Goal: Task Accomplishment & Management: Use online tool/utility

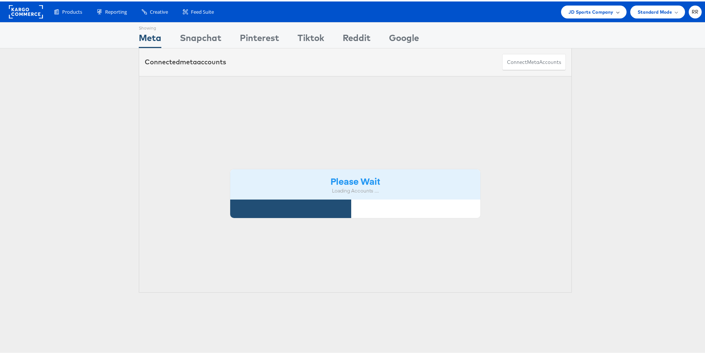
click at [578, 11] on span "JD Sports Company" at bounding box center [590, 11] width 45 height 8
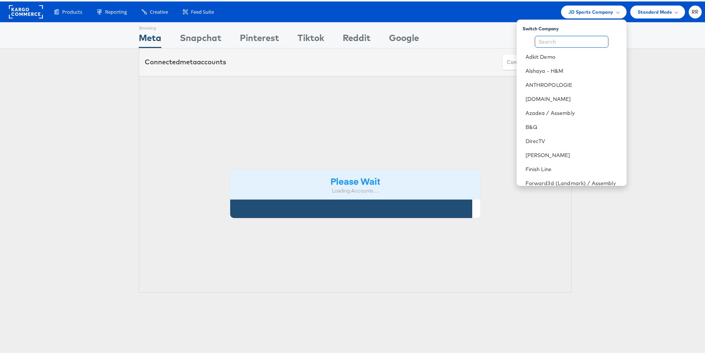
click at [547, 40] on input "text" at bounding box center [572, 40] width 74 height 12
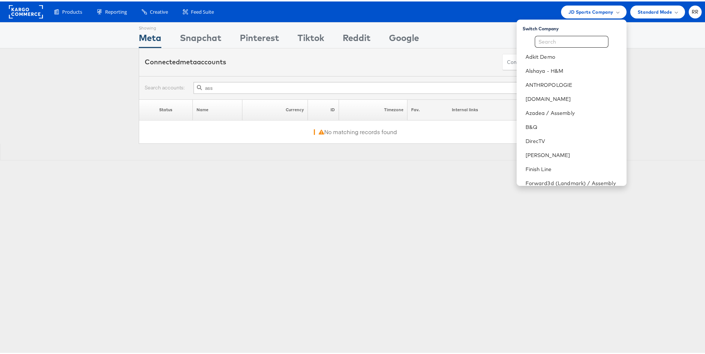
type input "ass"
click at [545, 43] on input "text" at bounding box center [572, 40] width 74 height 12
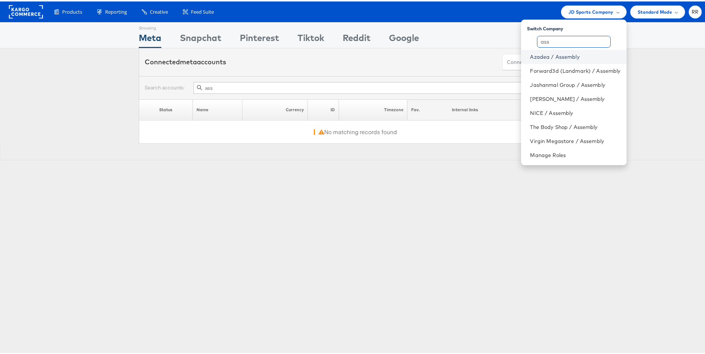
type input "ass"
click at [556, 52] on link "Azadea / Assembly" at bounding box center [575, 55] width 90 height 7
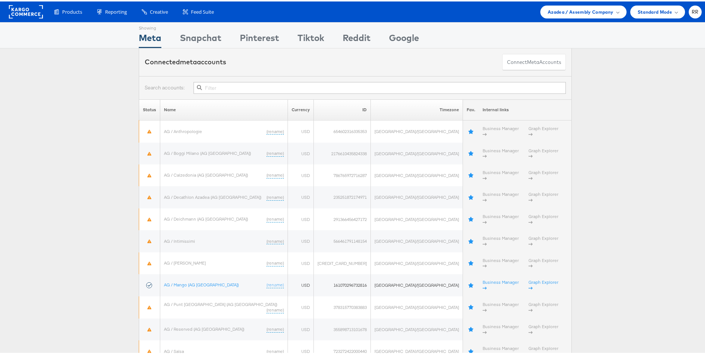
drag, startPoint x: 556, startPoint y: 21, endPoint x: 560, endPoint y: 14, distance: 7.8
click at [557, 20] on body "Products Product Catalogs Enhance Your Product Catalog, Map Them to Publishers,…" at bounding box center [355, 225] width 710 height 451
click at [560, 14] on div "Azadea / Assembly Company" at bounding box center [583, 10] width 86 height 13
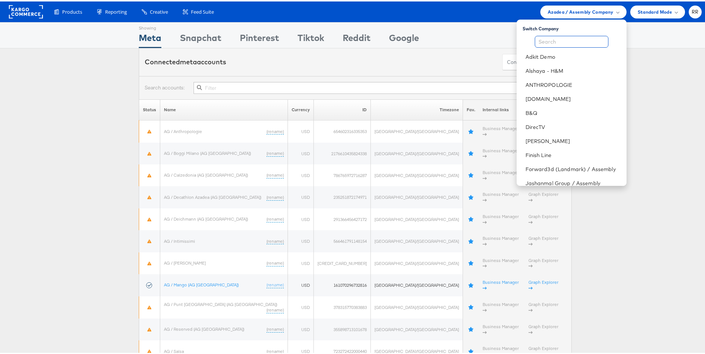
click at [559, 37] on input "text" at bounding box center [572, 40] width 74 height 12
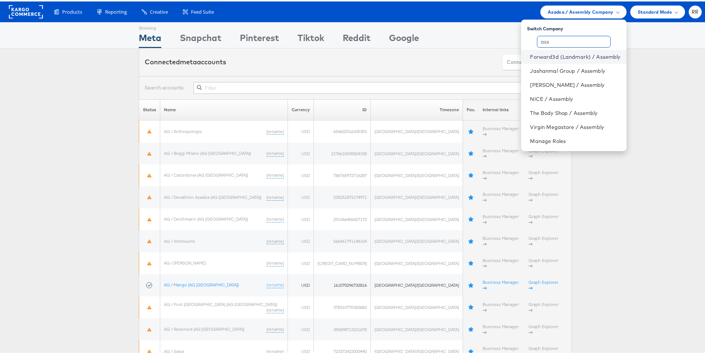
type input "ass"
click at [575, 57] on link "Forward3d (Landmark) / Assembly" at bounding box center [575, 55] width 90 height 7
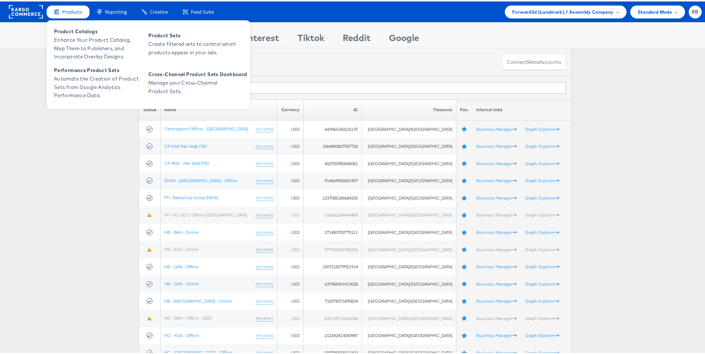
click at [72, 14] on div "Products" at bounding box center [68, 10] width 43 height 13
click at [77, 10] on span "Products" at bounding box center [72, 10] width 20 height 7
click at [77, 33] on span "Product Catalogs" at bounding box center [98, 30] width 89 height 9
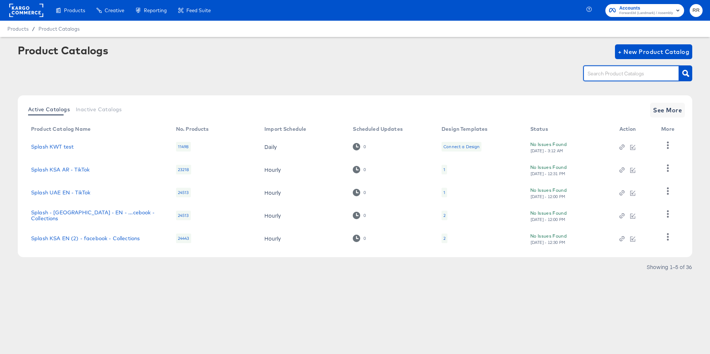
click at [632, 71] on input "text" at bounding box center [625, 74] width 79 height 9
type input "A"
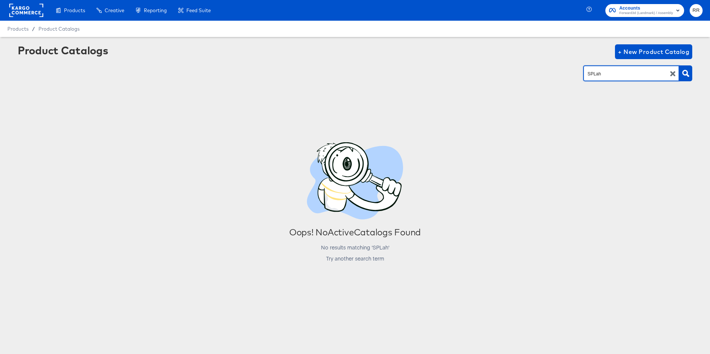
click at [632, 73] on input "SPLah" at bounding box center [625, 74] width 79 height 9
type input "splash"
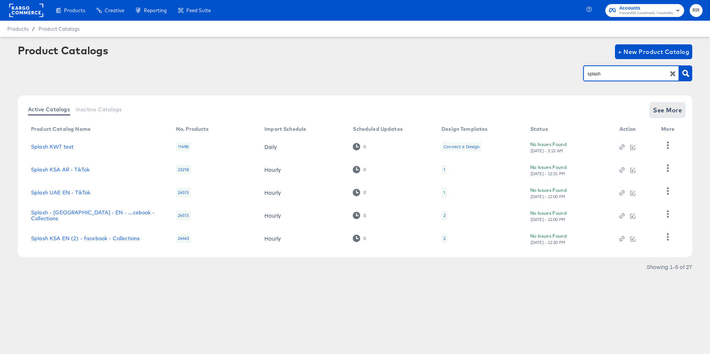
click at [666, 110] on span "See More" at bounding box center [667, 110] width 29 height 10
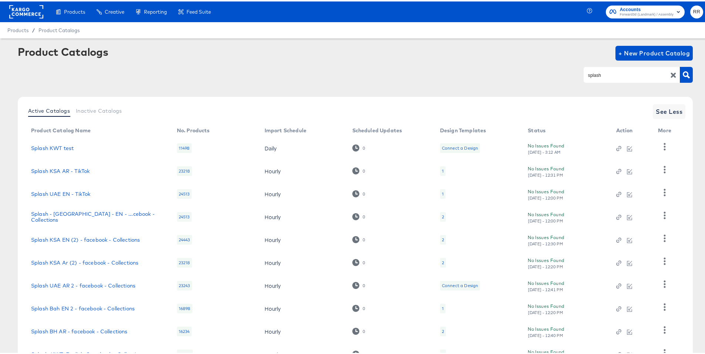
scroll to position [59, 0]
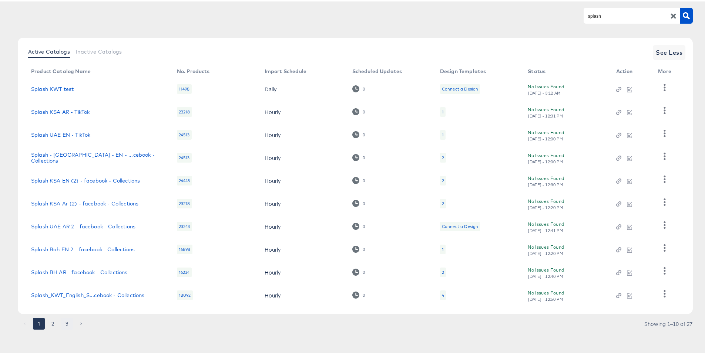
click at [65, 321] on button "3" at bounding box center [67, 323] width 12 height 12
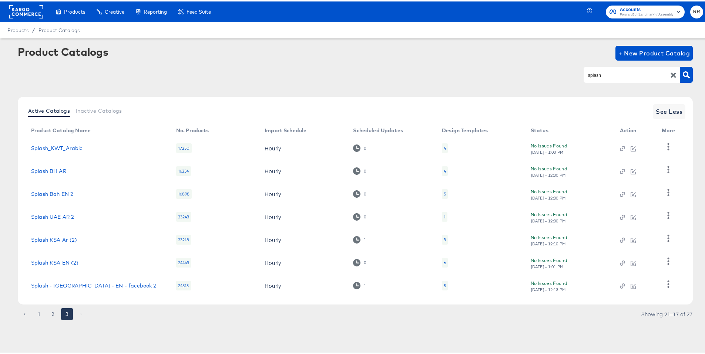
scroll to position [0, 0]
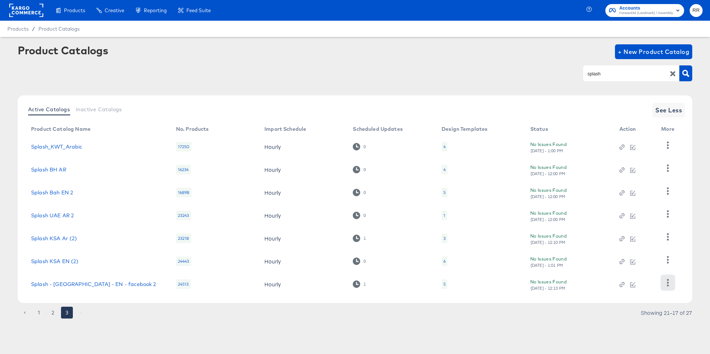
click at [664, 282] on button "button" at bounding box center [667, 283] width 13 height 15
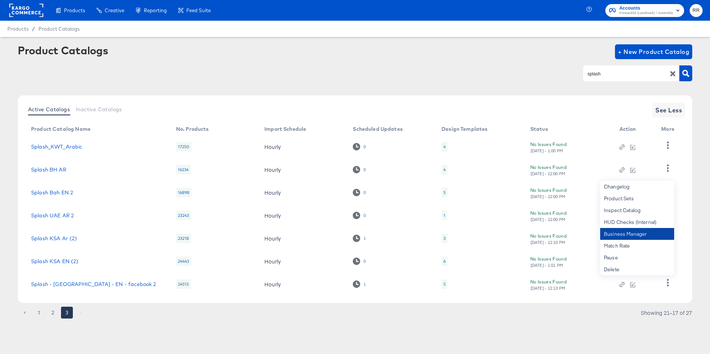
click at [646, 235] on div "Business Manager" at bounding box center [637, 234] width 74 height 12
click at [84, 284] on link "Splash - UAE - EN - facebook 2" at bounding box center [93, 285] width 125 height 6
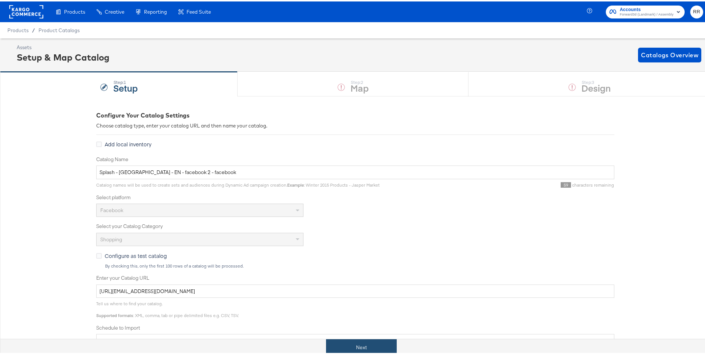
click at [352, 348] on button "Next" at bounding box center [361, 346] width 71 height 17
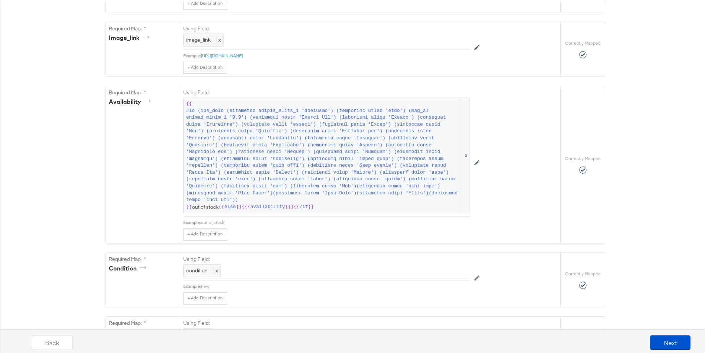
scroll to position [481, 0]
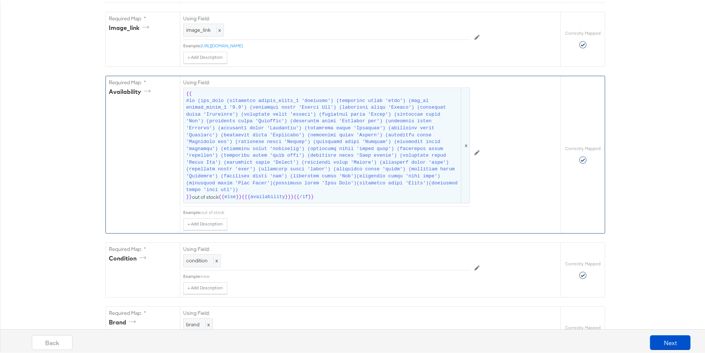
click at [351, 192] on span at bounding box center [322, 144] width 273 height 96
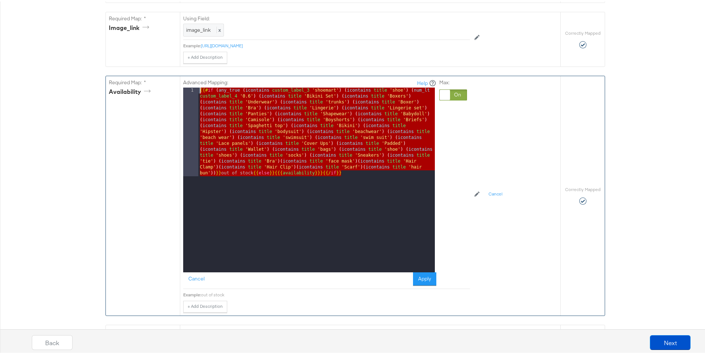
drag, startPoint x: 377, startPoint y: 188, endPoint x: 191, endPoint y: 100, distance: 205.5
click at [191, 100] on div "1 {{# if ( any_true ( icontains custom_label_3 'shoemart' ) ( icontains title '…" at bounding box center [309, 178] width 252 height 185
click at [442, 99] on div at bounding box center [445, 93] width 10 height 10
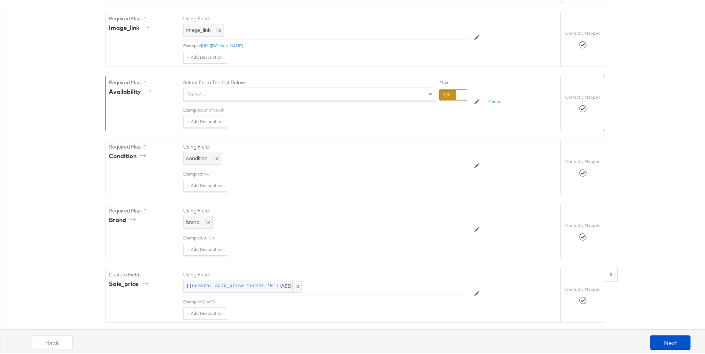
click at [413, 99] on div "Select..." at bounding box center [310, 93] width 252 height 13
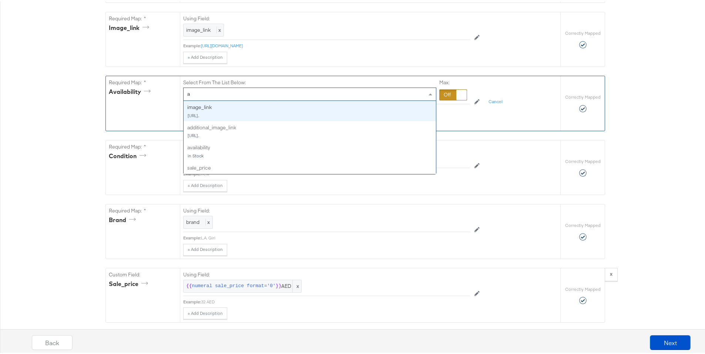
type input "av"
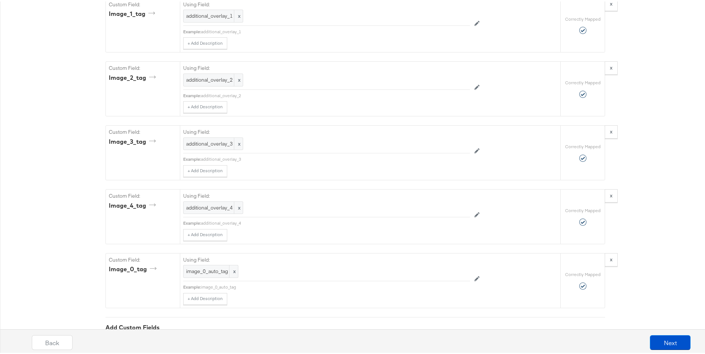
scroll to position [1405, 0]
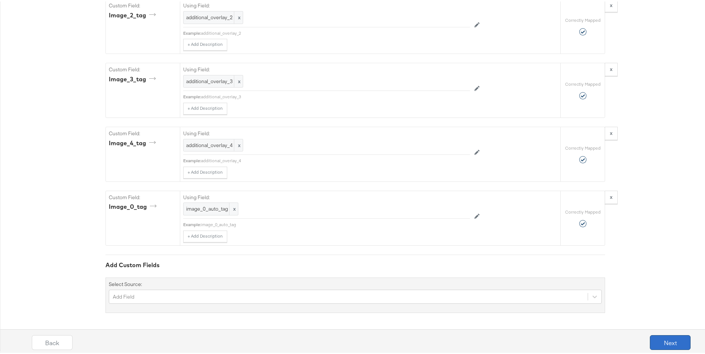
click at [663, 340] on button "Next" at bounding box center [670, 341] width 41 height 15
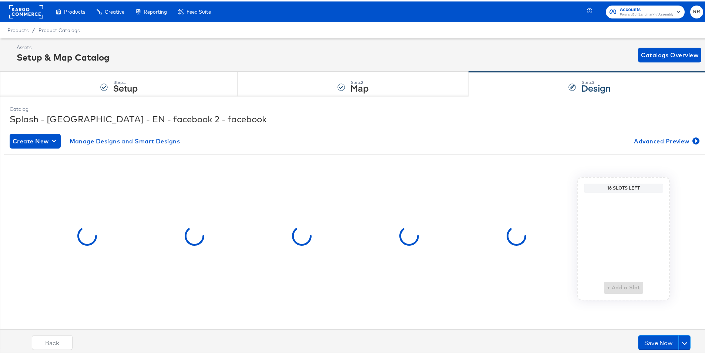
scroll to position [0, 0]
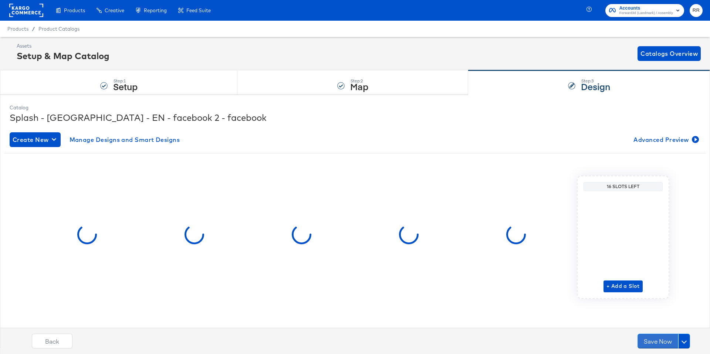
click at [663, 340] on button "Save Now" at bounding box center [658, 341] width 41 height 15
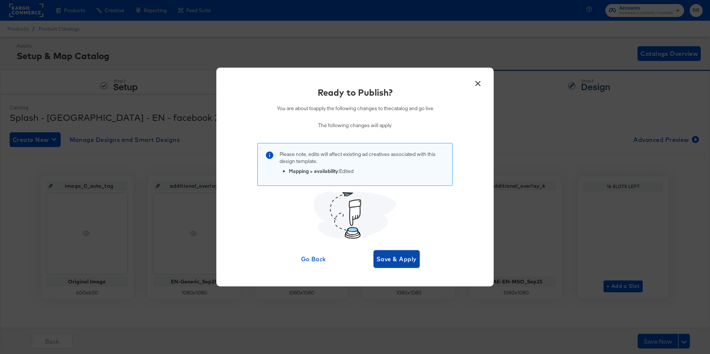
click at [400, 255] on span "Save & Apply" at bounding box center [397, 259] width 40 height 10
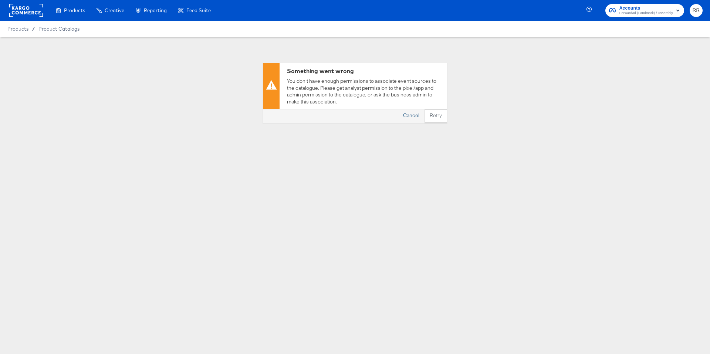
click at [410, 116] on button "Cancel" at bounding box center [411, 116] width 27 height 13
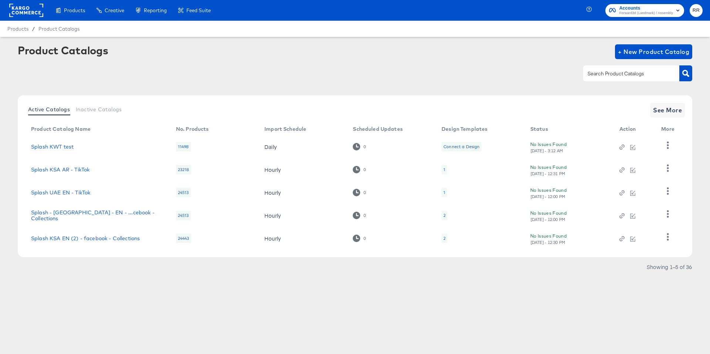
click at [640, 77] on input "text" at bounding box center [625, 74] width 79 height 9
type input "splash"
click at [659, 114] on span "See More" at bounding box center [667, 110] width 29 height 10
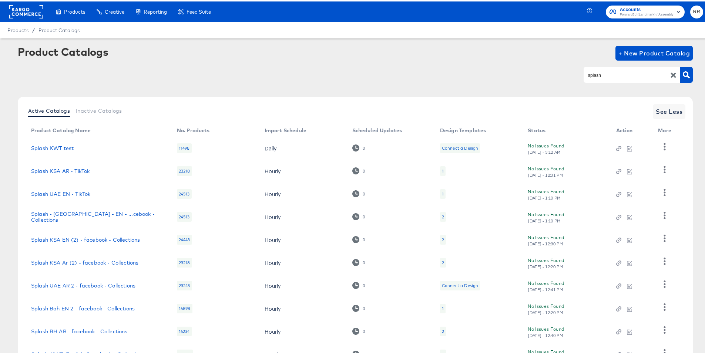
scroll to position [59, 0]
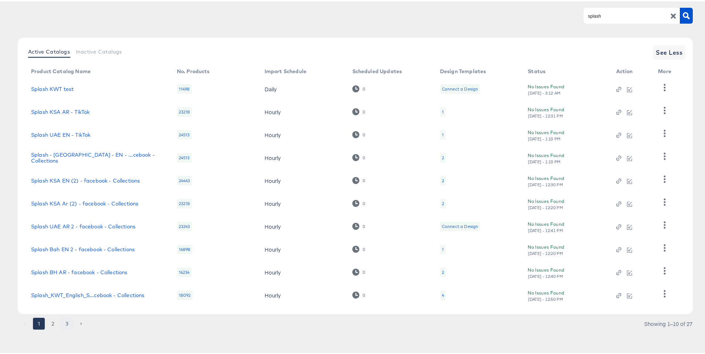
click at [66, 326] on button "3" at bounding box center [67, 323] width 12 height 12
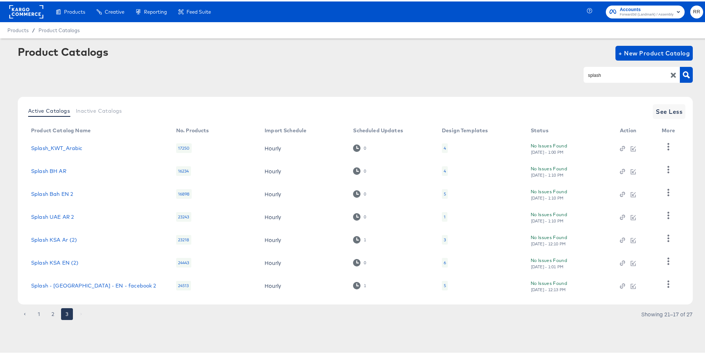
scroll to position [0, 0]
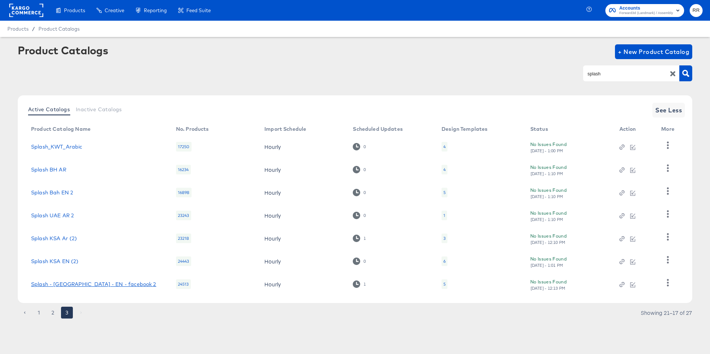
click at [99, 287] on link "Splash - UAE - EN - facebook 2" at bounding box center [93, 285] width 125 height 6
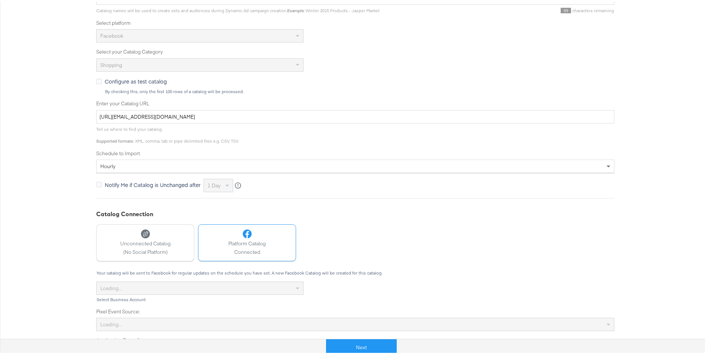
scroll to position [200, 0]
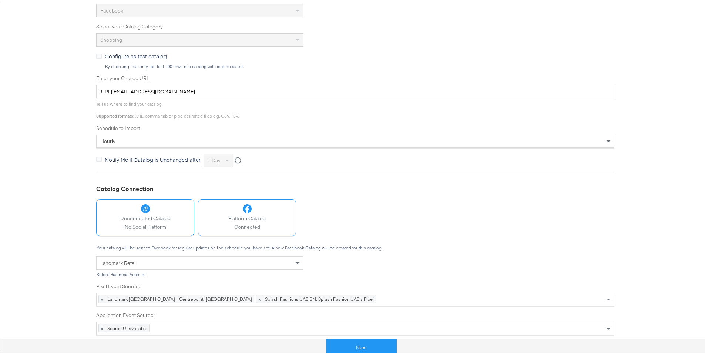
click at [145, 218] on span "Unconnected Catalog" at bounding box center [145, 217] width 50 height 7
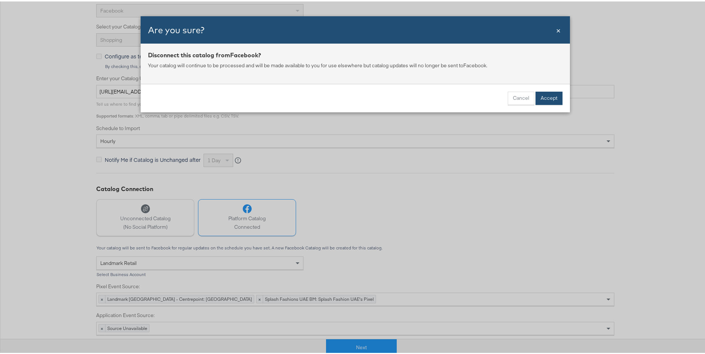
click at [542, 96] on button "Accept" at bounding box center [548, 96] width 27 height 13
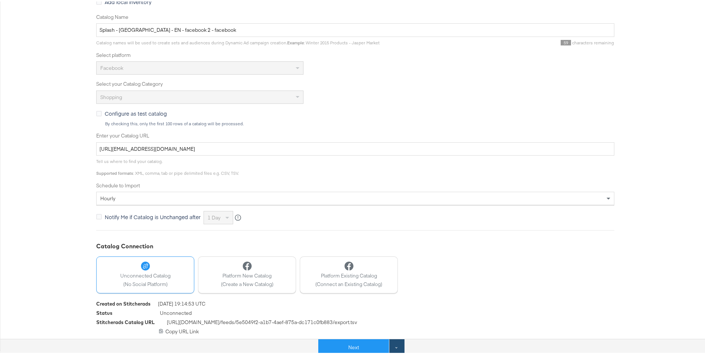
click at [392, 348] on button at bounding box center [397, 346] width 16 height 17
click at [346, 351] on button "Next" at bounding box center [353, 346] width 71 height 17
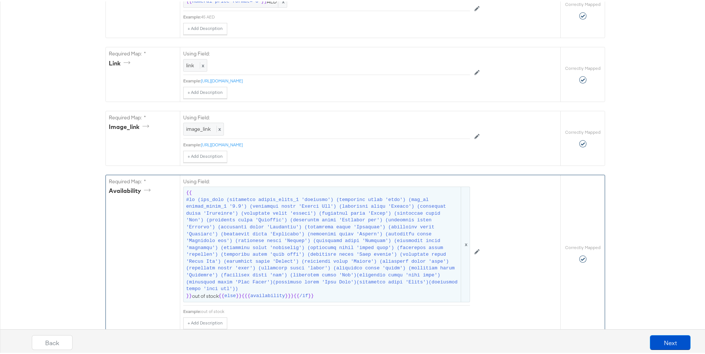
scroll to position [401, 0]
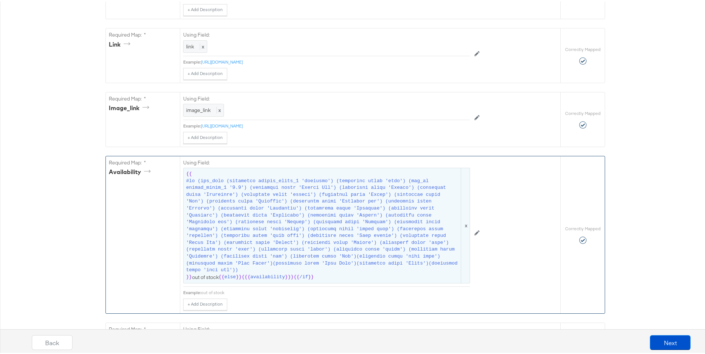
click at [353, 230] on span at bounding box center [322, 224] width 273 height 96
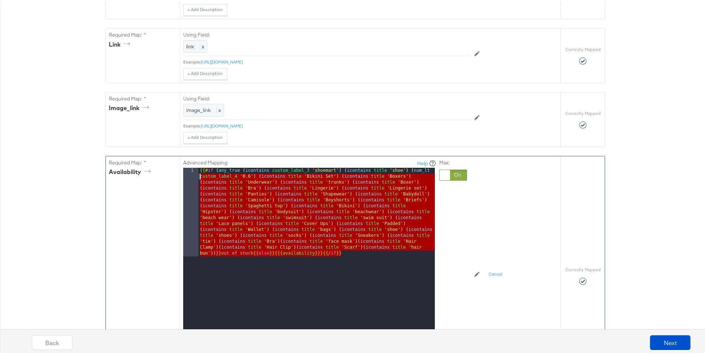
drag, startPoint x: 412, startPoint y: 286, endPoint x: 191, endPoint y: 181, distance: 244.7
click at [191, 181] on div "1 {{# if ( any_true ( icontains custom_label_3 'shoemart' ) ( icontains title '…" at bounding box center [309, 258] width 252 height 185
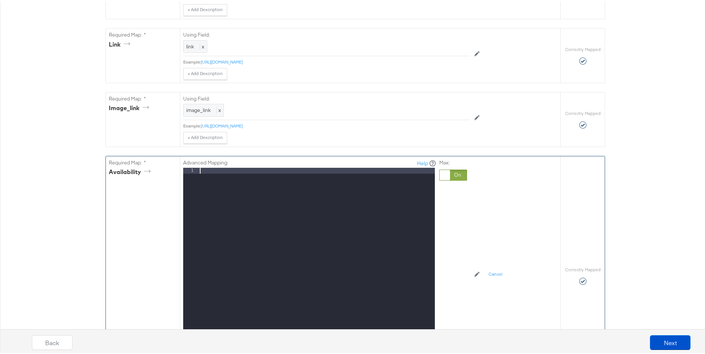
click at [441, 179] on div at bounding box center [445, 174] width 10 height 10
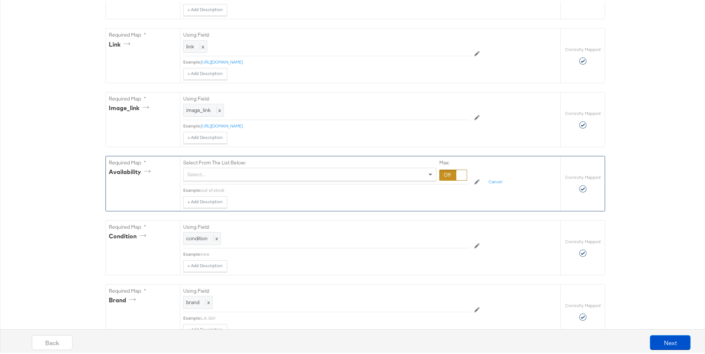
click at [336, 184] on div "Select From The List Below: Select... Max:" at bounding box center [326, 169] width 287 height 28
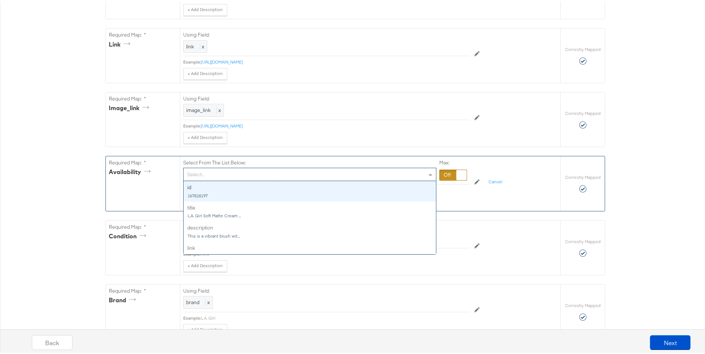
click at [337, 179] on div "Select..." at bounding box center [310, 173] width 252 height 13
type input "av"
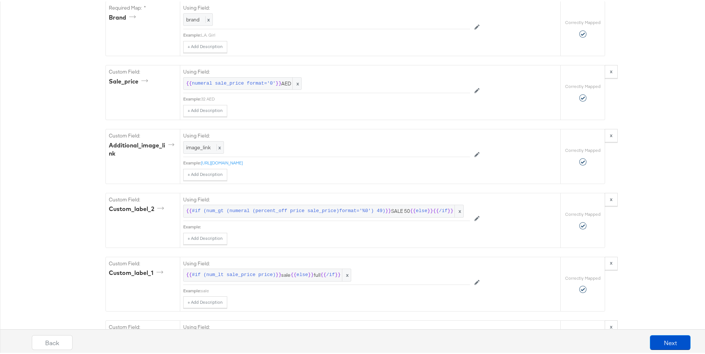
scroll to position [718, 0]
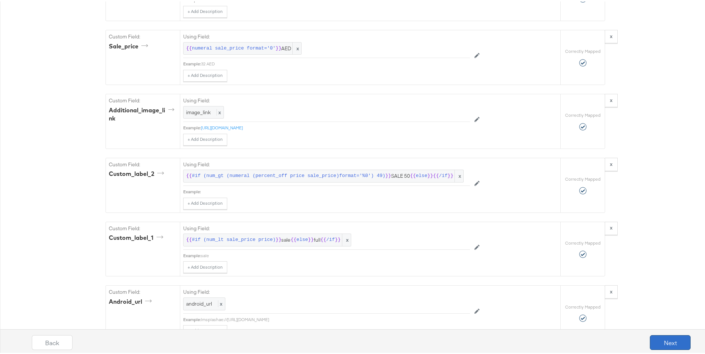
click at [660, 335] on button "Next" at bounding box center [670, 341] width 41 height 15
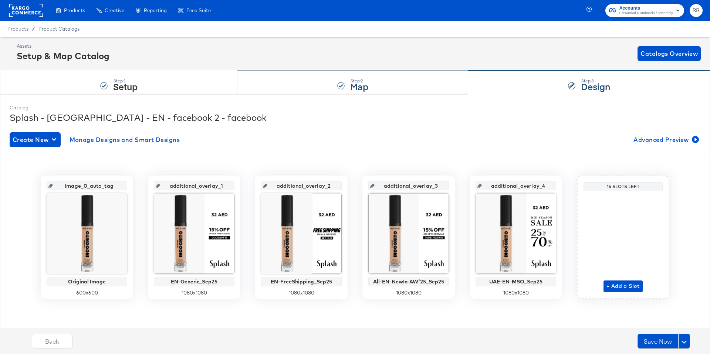
click at [331, 87] on div "Step: 2 Map" at bounding box center [353, 83] width 231 height 24
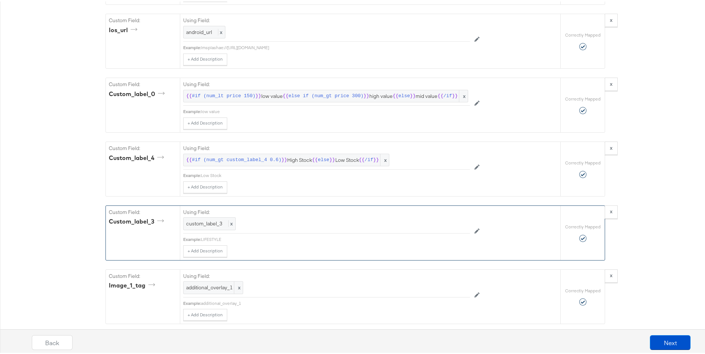
scroll to position [1056, 0]
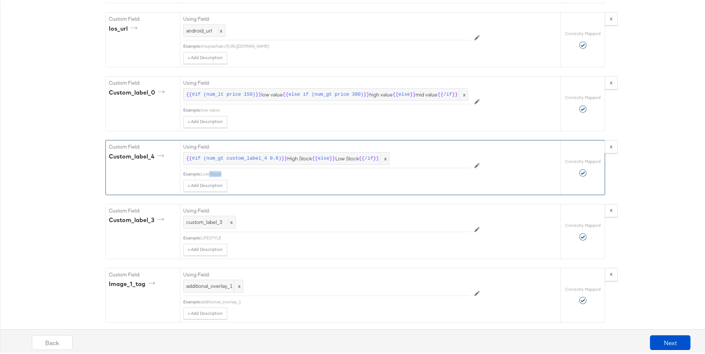
drag, startPoint x: 248, startPoint y: 190, endPoint x: 208, endPoint y: 188, distance: 40.7
click at [208, 176] on div "Low Stock" at bounding box center [335, 173] width 269 height 6
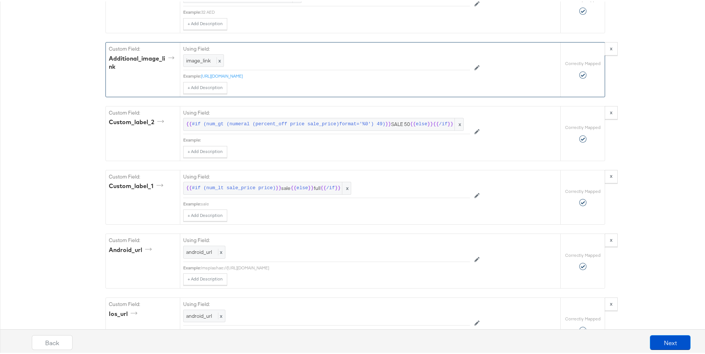
scroll to position [623, 0]
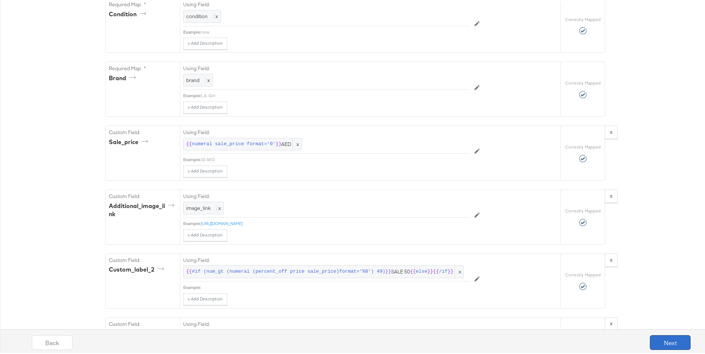
click at [675, 347] on button "Next" at bounding box center [670, 341] width 41 height 15
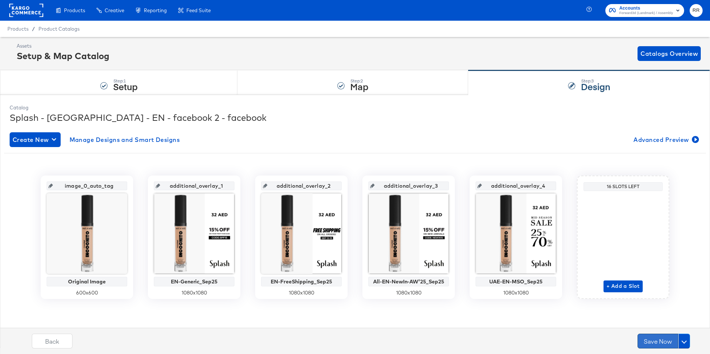
click at [666, 346] on button "Save Now" at bounding box center [658, 341] width 41 height 15
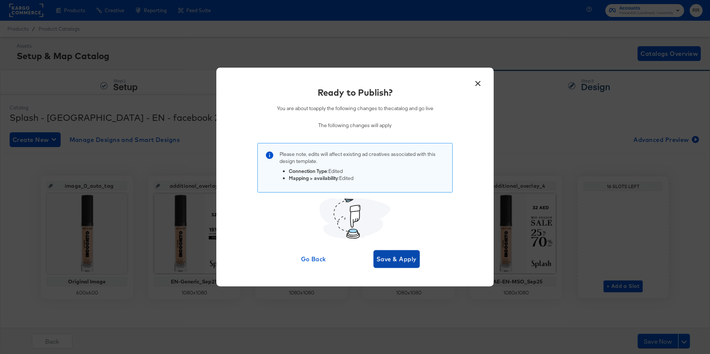
click at [404, 258] on span "Save & Apply" at bounding box center [397, 259] width 40 height 10
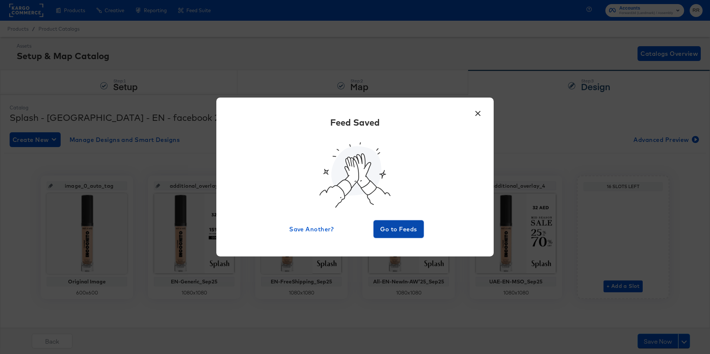
click at [401, 227] on span "Go to Feeds" at bounding box center [399, 229] width 44 height 10
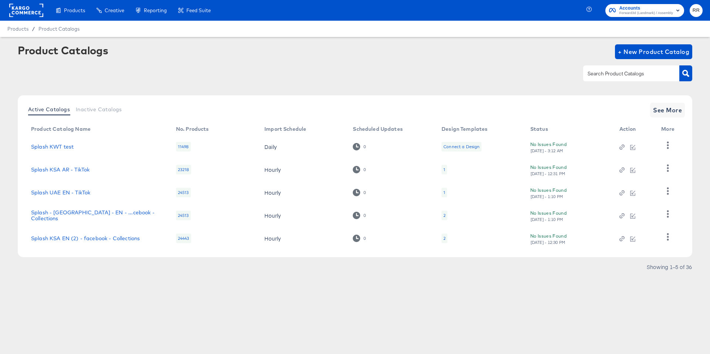
click at [639, 73] on input "text" at bounding box center [625, 74] width 79 height 9
type input "splash"
click at [660, 108] on span "See More" at bounding box center [667, 110] width 29 height 10
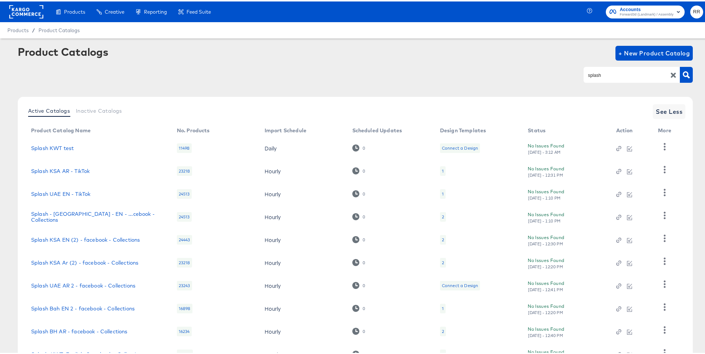
scroll to position [59, 0]
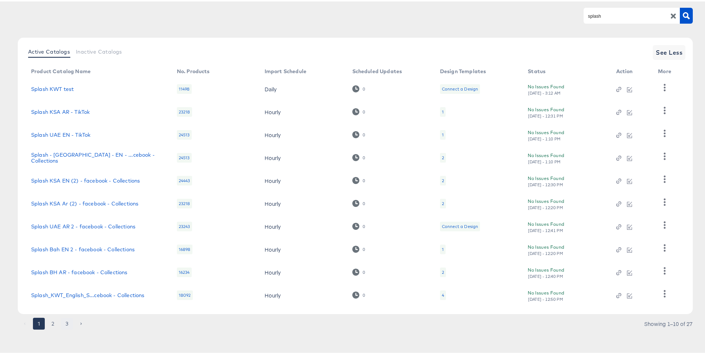
click at [65, 326] on button "3" at bounding box center [67, 323] width 12 height 12
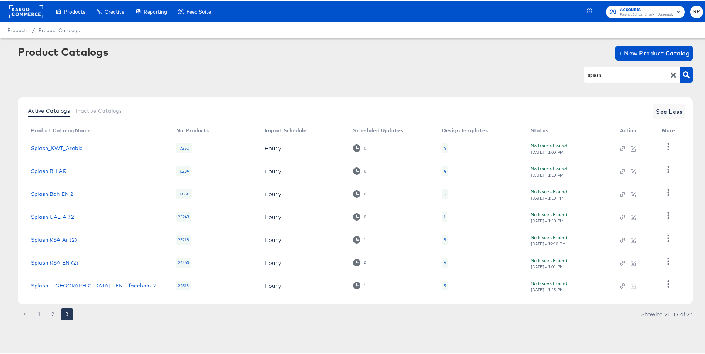
scroll to position [0, 0]
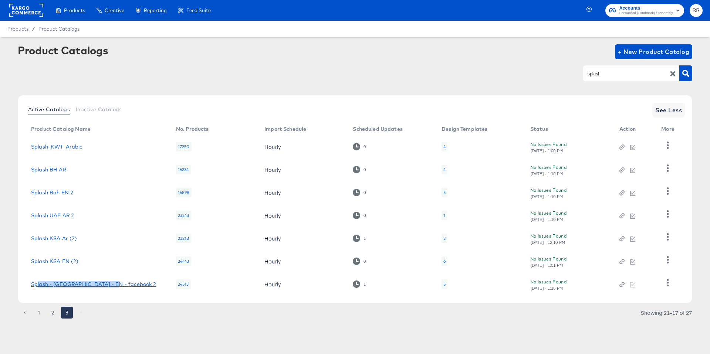
drag, startPoint x: 128, startPoint y: 288, endPoint x: 35, endPoint y: 283, distance: 93.0
click at [35, 283] on td "Splash - UAE - EN - facebook 2" at bounding box center [97, 284] width 145 height 23
click at [140, 293] on td "Splash - UAE - EN - facebook 2" at bounding box center [97, 284] width 145 height 23
click at [663, 283] on button "button" at bounding box center [667, 283] width 13 height 15
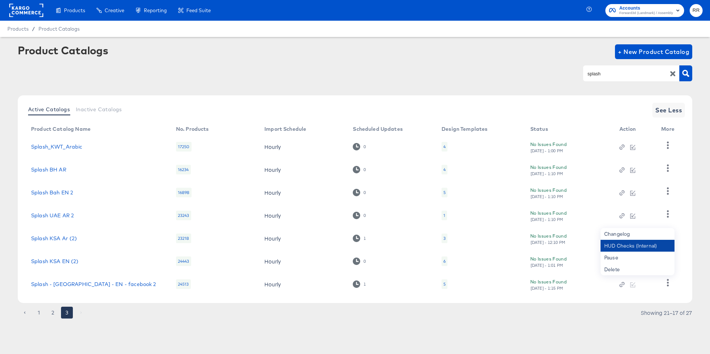
click at [659, 248] on div "HUD Checks (Internal)" at bounding box center [638, 246] width 74 height 12
click at [646, 248] on div "HUD Checks (Internal)" at bounding box center [638, 246] width 74 height 12
click at [81, 284] on link "Splash - UAE - EN - facebook 2" at bounding box center [93, 285] width 125 height 6
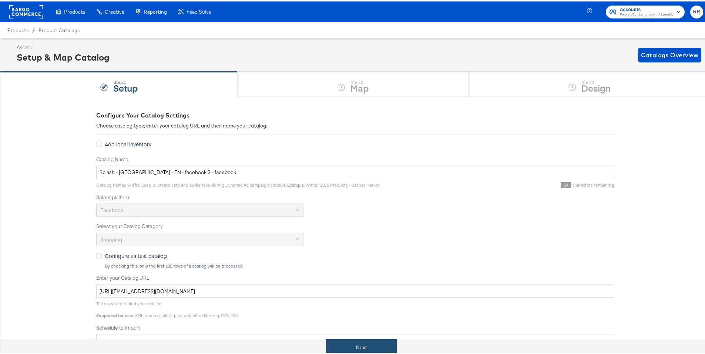
click at [356, 347] on button "Next" at bounding box center [361, 346] width 71 height 17
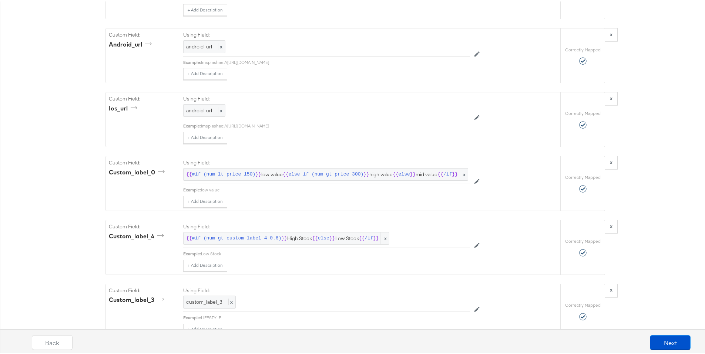
scroll to position [984, 0]
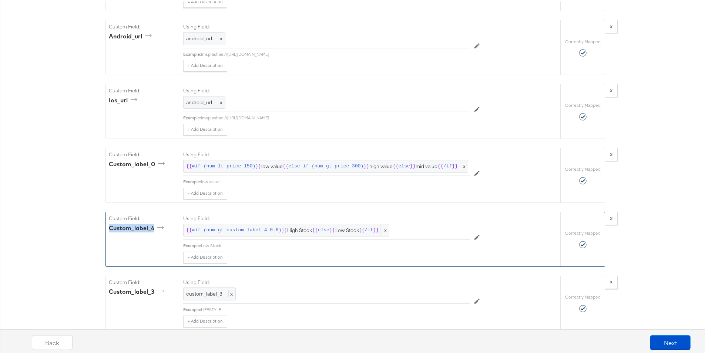
drag, startPoint x: 156, startPoint y: 243, endPoint x: 104, endPoint y: 243, distance: 52.2
click at [106, 243] on div "Custom Field: custom_label_4" at bounding box center [143, 238] width 74 height 54
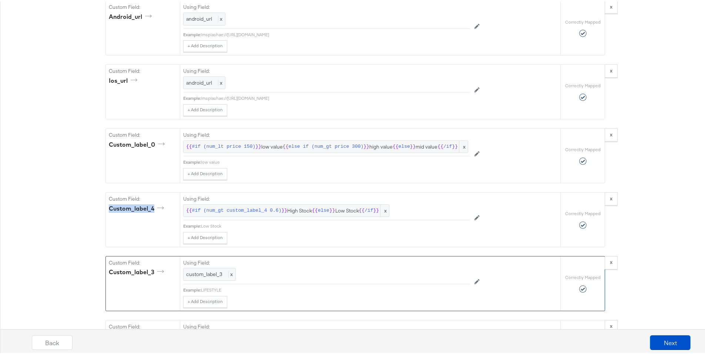
scroll to position [1048, 0]
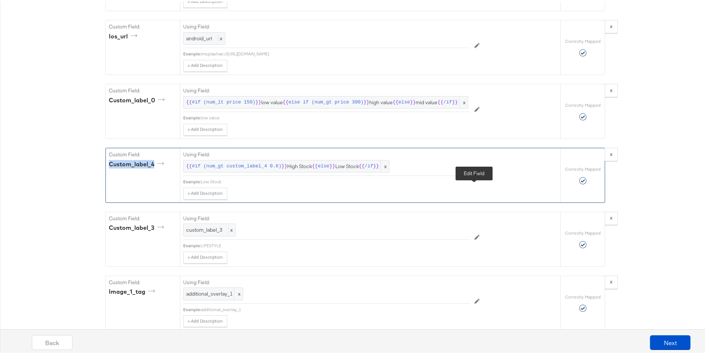
click at [474, 175] on icon at bounding box center [476, 171] width 5 height 5
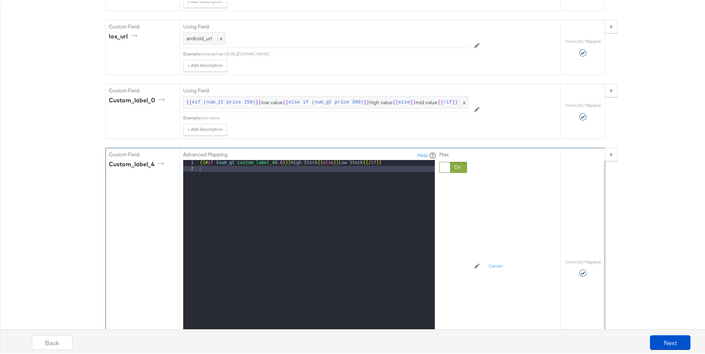
click at [443, 171] on div at bounding box center [445, 166] width 10 height 10
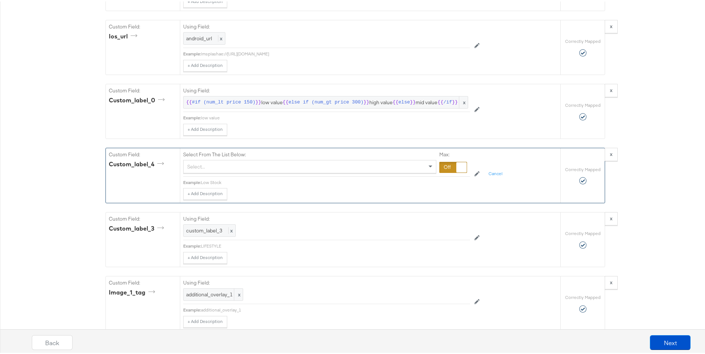
click at [369, 172] on div "Select..." at bounding box center [310, 165] width 252 height 13
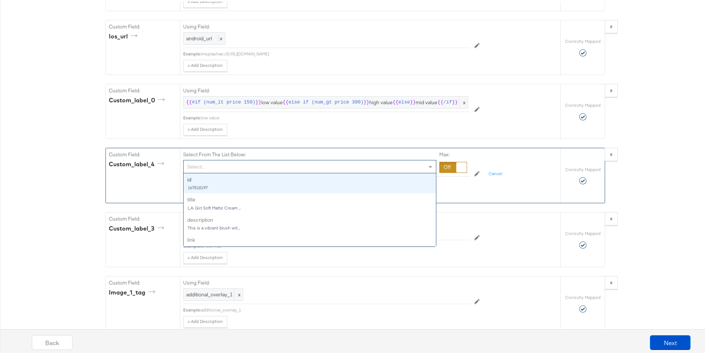
type input "4"
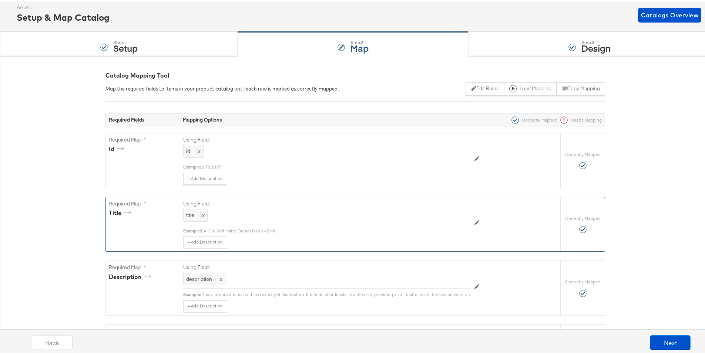
scroll to position [0, 0]
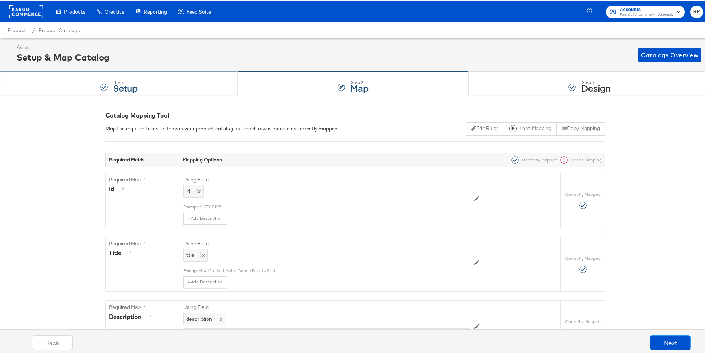
click at [181, 87] on div "Step: 1 Setup" at bounding box center [119, 83] width 238 height 24
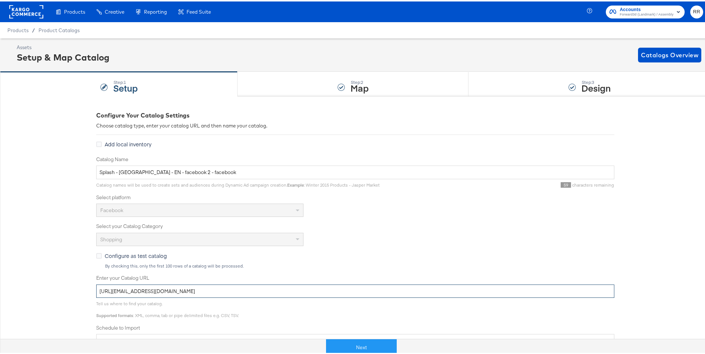
click at [244, 287] on input "https://kargo_lmsaesplash:OrhCKgeIMbxUxOUe9@feedftp.lmg.do/lmsaesplashfeeds/pro…" at bounding box center [355, 290] width 518 height 14
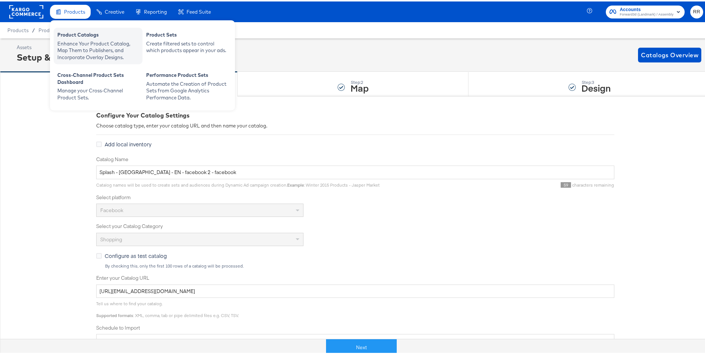
click at [74, 39] on div "Enhance Your Product Catalog, Map Them to Publishers, and Incorporate Overlay D…" at bounding box center [97, 49] width 81 height 21
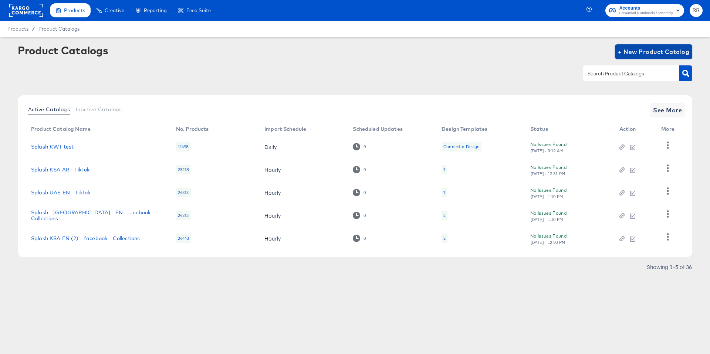
click at [666, 54] on span "+ New Product Catalog" at bounding box center [653, 52] width 71 height 10
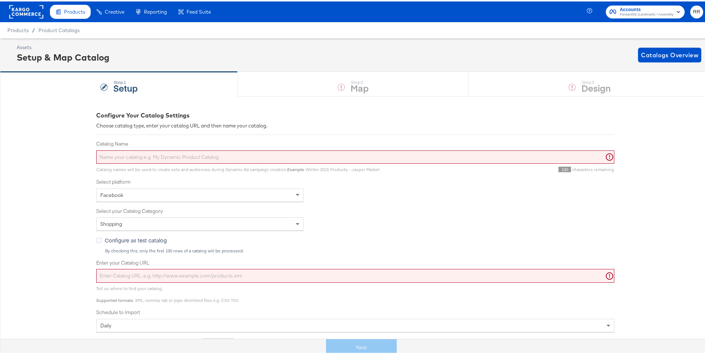
click at [153, 158] on input "Catalog Name" at bounding box center [355, 156] width 518 height 14
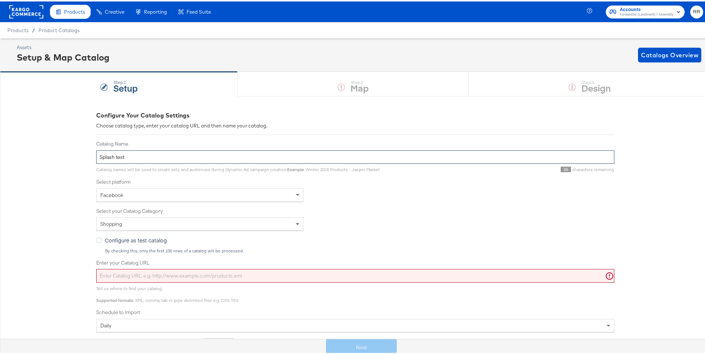
type input "Splash test"
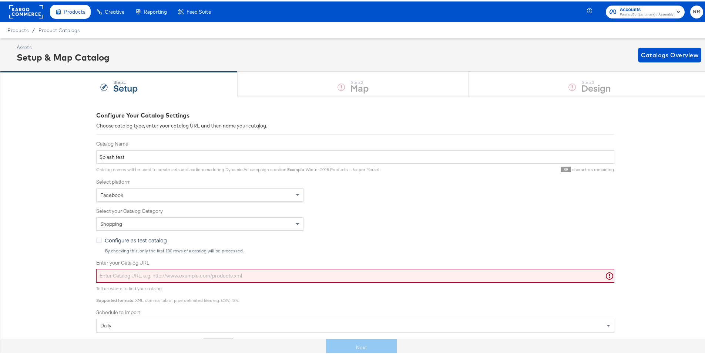
click at [71, 215] on div "Configure Your Catalog Settings Choose catalog type, enter your catalog URL and…" at bounding box center [355, 280] width 710 height 371
click at [133, 275] on input "Enter your Catalog URL" at bounding box center [355, 275] width 518 height 14
paste input "https://kargo_lmsaesplash:OrhCKgeIMbxUxOUe9@feedftp.lmg.do/lmsaesplashfeeds/pro…"
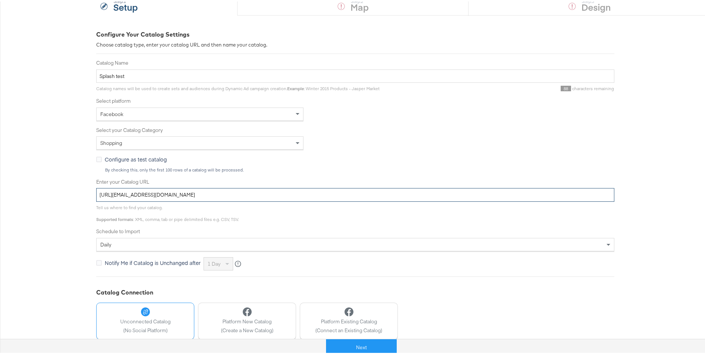
scroll to position [117, 0]
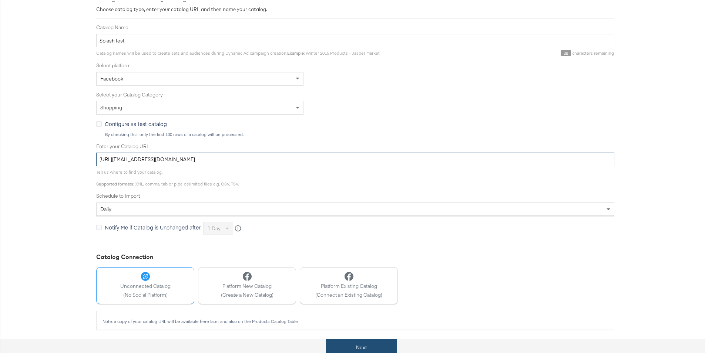
type input "https://kargo_lmsaesplash:OrhCKgeIMbxUxOUe9@feedftp.lmg.do/lmsaesplashfeeds/pro…"
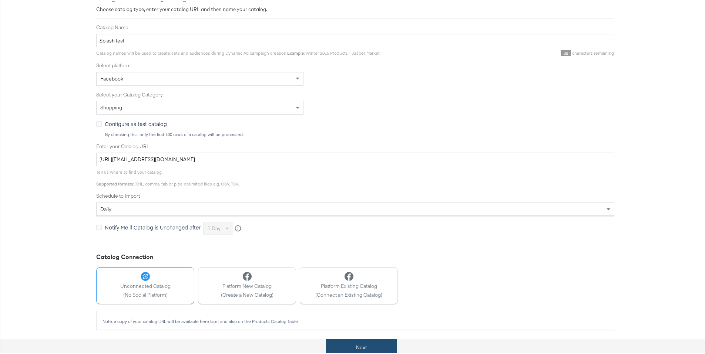
click at [359, 351] on button "Next" at bounding box center [361, 346] width 71 height 17
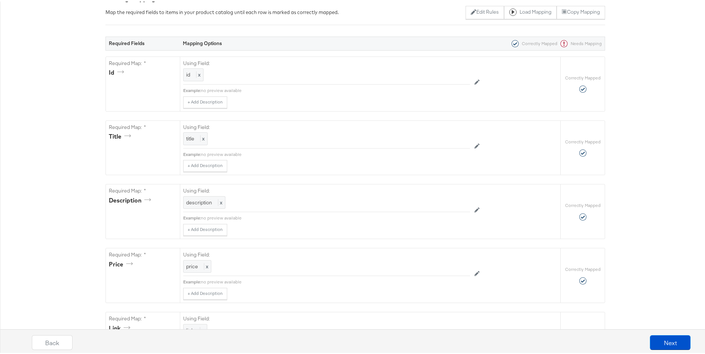
scroll to position [0, 0]
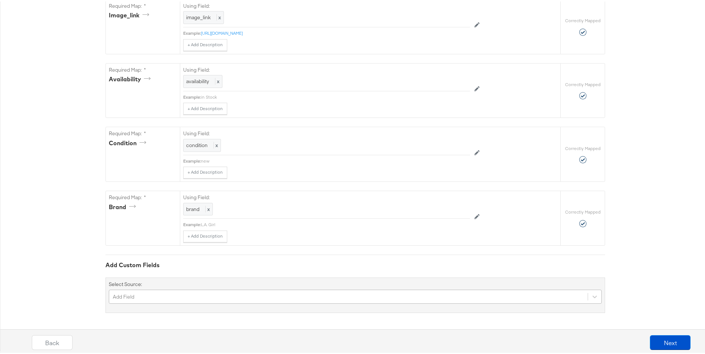
click at [195, 290] on div "Add Field" at bounding box center [355, 296] width 493 height 14
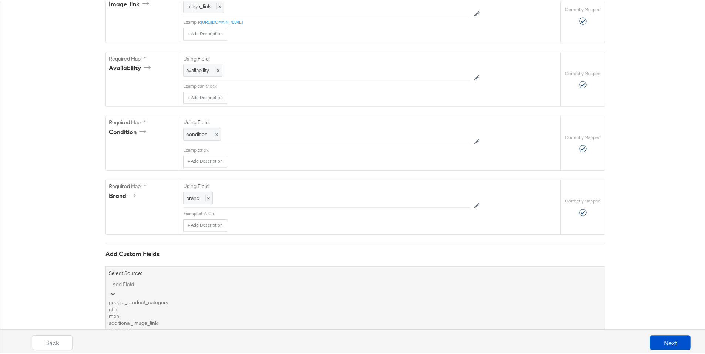
scroll to position [567, 0]
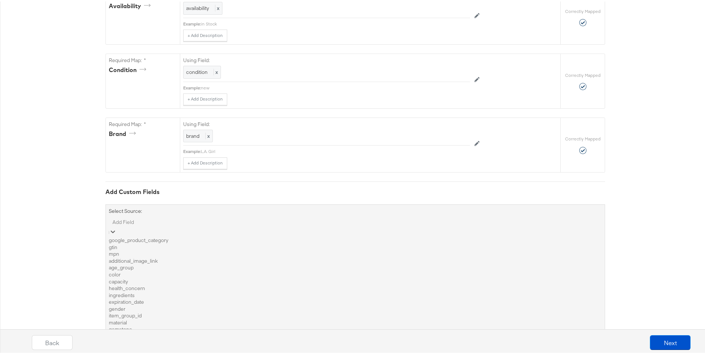
type input "1"
click at [223, 243] on div "custom_label_1" at bounding box center [355, 239] width 493 height 7
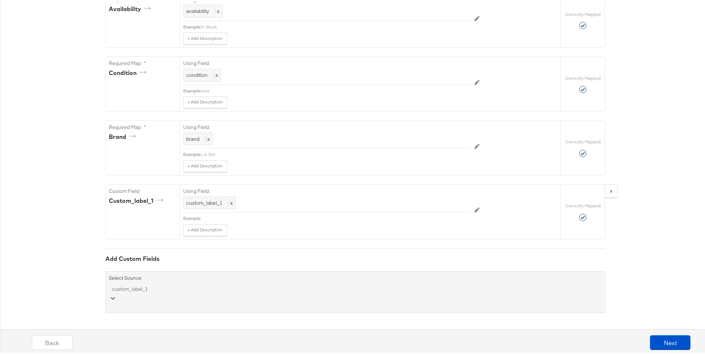
click at [189, 294] on div "option custom_label_1, selected. Select is focused ,type to refine list, press …" at bounding box center [355, 292] width 493 height 20
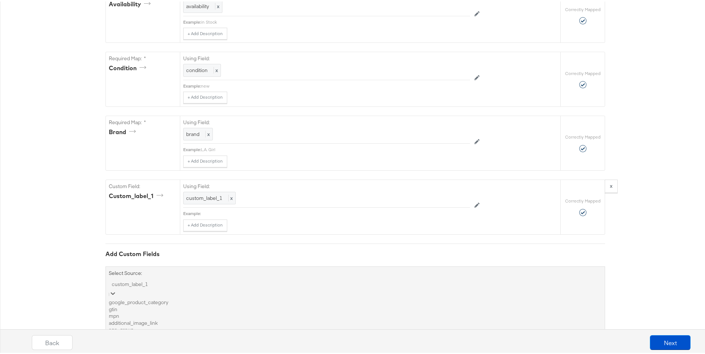
scroll to position [631, 0]
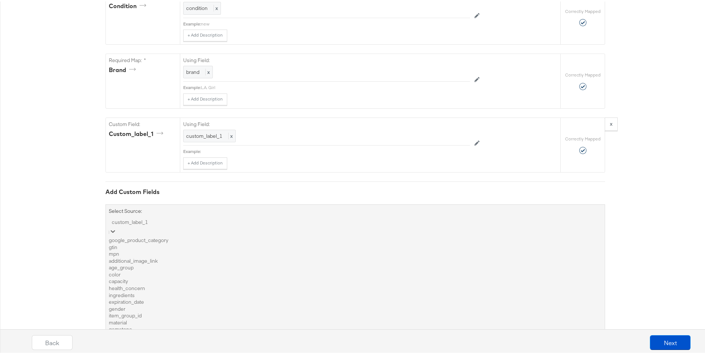
type input "0"
click at [185, 243] on div "custom_label_0" at bounding box center [355, 239] width 493 height 7
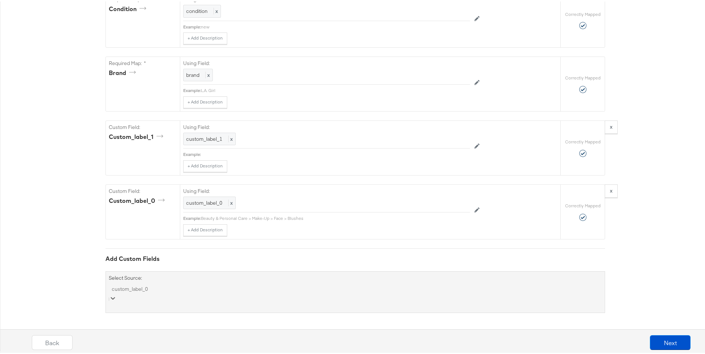
scroll to position [633, 0]
click at [149, 298] on div "option custom_label_0, selected. Select is focused ,type to refine list, press …" at bounding box center [355, 292] width 493 height 20
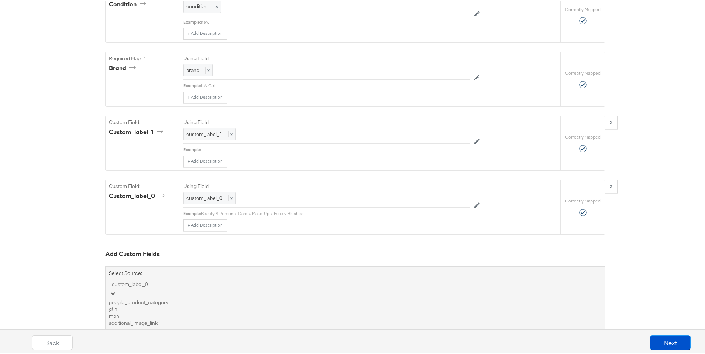
scroll to position [695, 0]
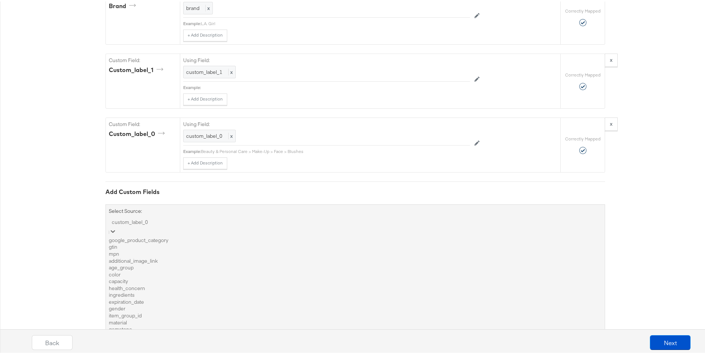
type input "1"
type input "2"
click at [148, 243] on div "custom_label_2" at bounding box center [355, 239] width 493 height 7
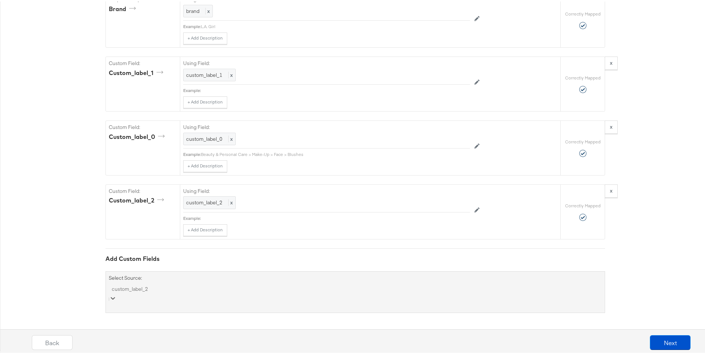
click at [144, 299] on div "option custom_label_2, selected. Select is focused ,type to refine list, press …" at bounding box center [355, 292] width 493 height 20
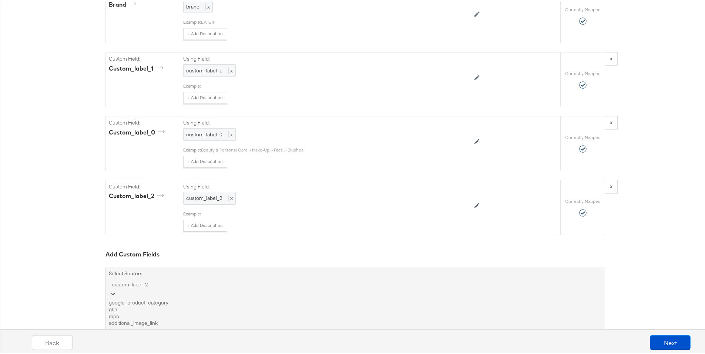
scroll to position [759, 0]
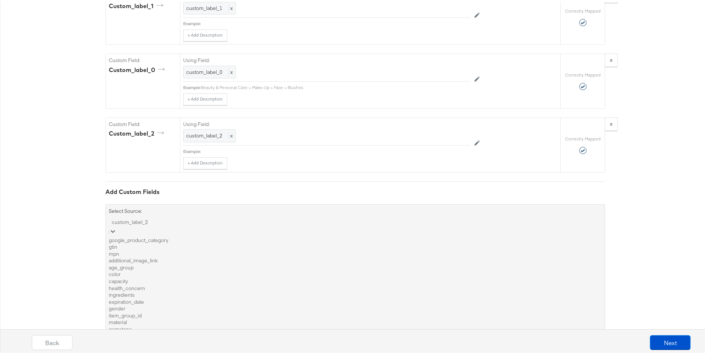
type input "3"
click at [172, 243] on div "custom_label_3" at bounding box center [355, 239] width 493 height 7
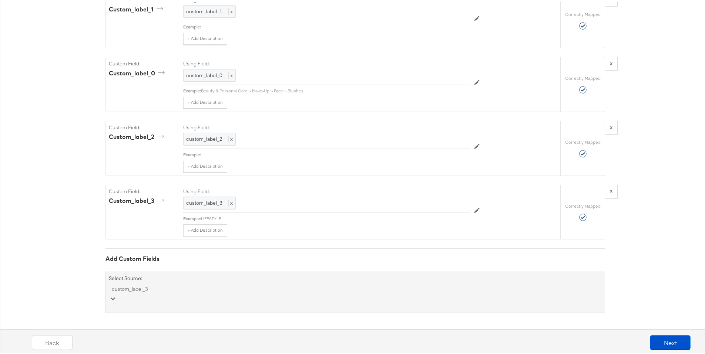
click at [167, 301] on div "option custom_label_3, selected. Select is focused ,type to refine list, press …" at bounding box center [355, 292] width 493 height 20
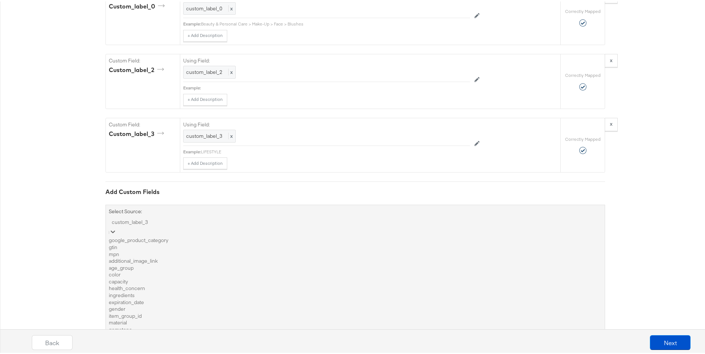
type input "4"
click at [185, 243] on div "custom_label_4" at bounding box center [355, 239] width 493 height 7
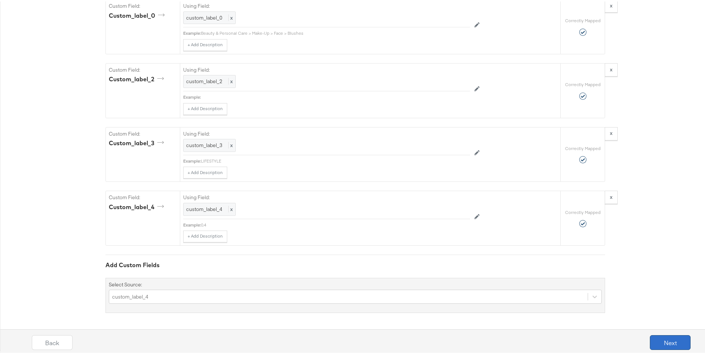
click at [650, 340] on button "Next" at bounding box center [670, 341] width 41 height 15
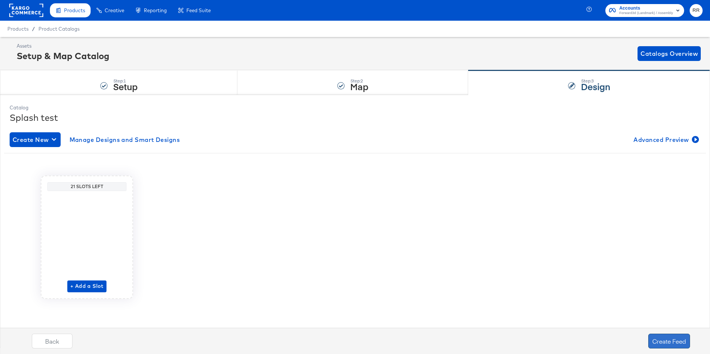
click at [660, 340] on button "Create Feed" at bounding box center [670, 341] width 42 height 15
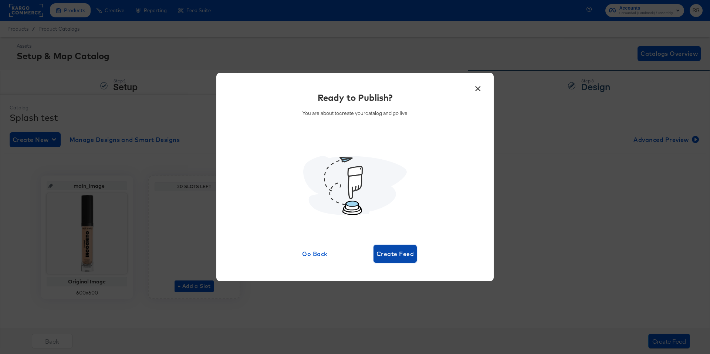
click at [410, 257] on span "Create Feed" at bounding box center [395, 254] width 37 height 10
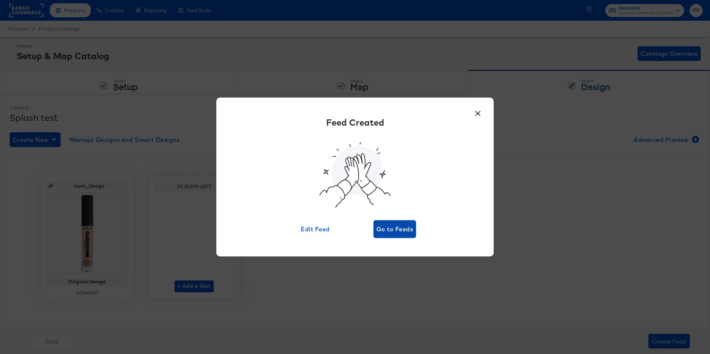
click at [407, 233] on span "Go to Feeds" at bounding box center [395, 229] width 37 height 10
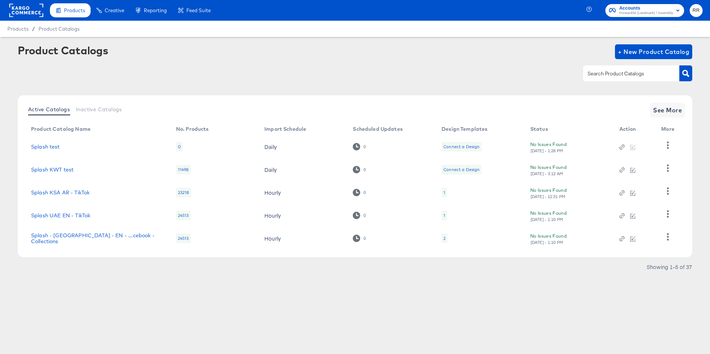
click at [649, 75] on input "text" at bounding box center [625, 74] width 79 height 9
type input "splash"
click at [664, 114] on span "See More" at bounding box center [667, 110] width 29 height 10
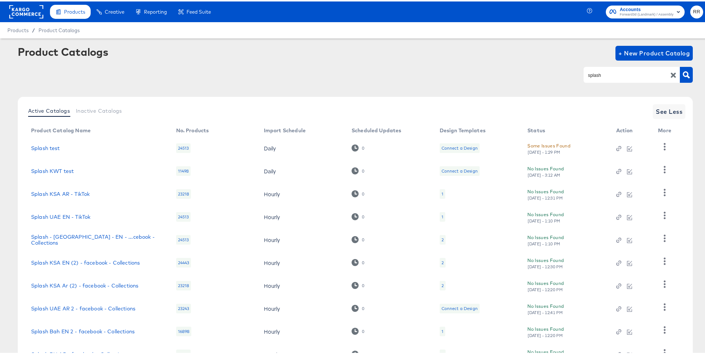
scroll to position [59, 0]
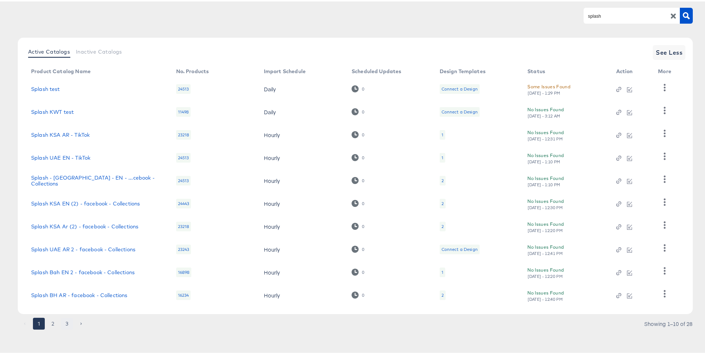
click at [63, 325] on button "3" at bounding box center [67, 323] width 12 height 12
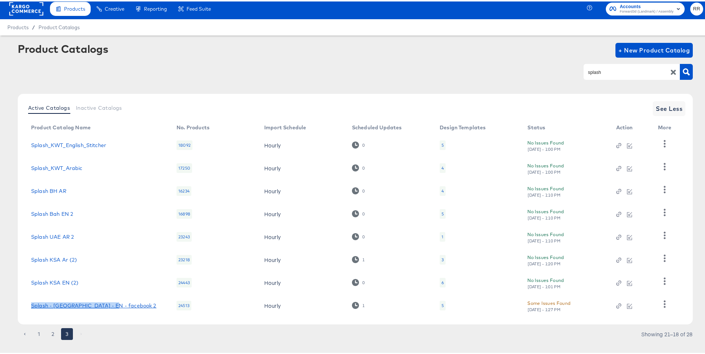
scroll to position [0, 0]
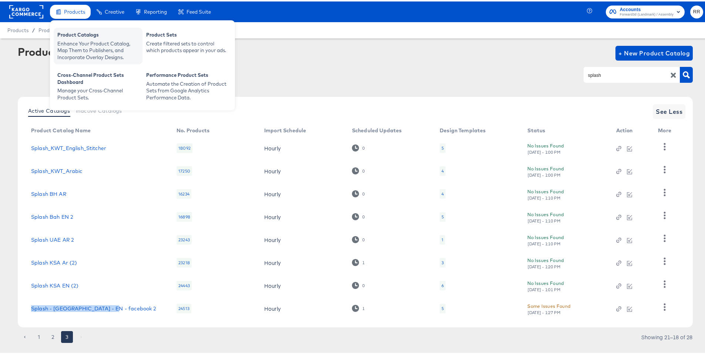
click at [73, 37] on div "Product Catalogs" at bounding box center [97, 34] width 81 height 9
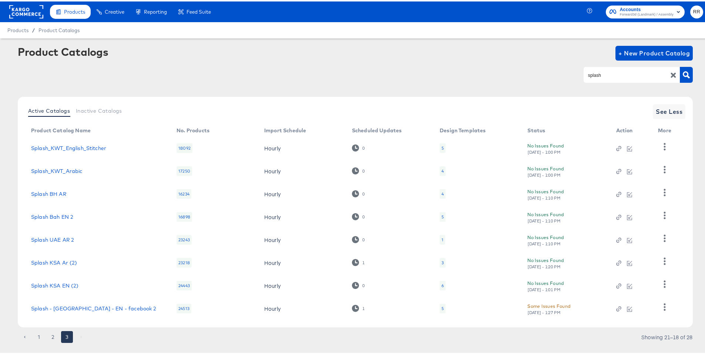
click at [163, 92] on div "Product Catalogs + New Product Catalog splash Active Catalogs Inactive Catalogs…" at bounding box center [355, 194] width 675 height 301
click at [668, 147] on button "button" at bounding box center [664, 145] width 13 height 15
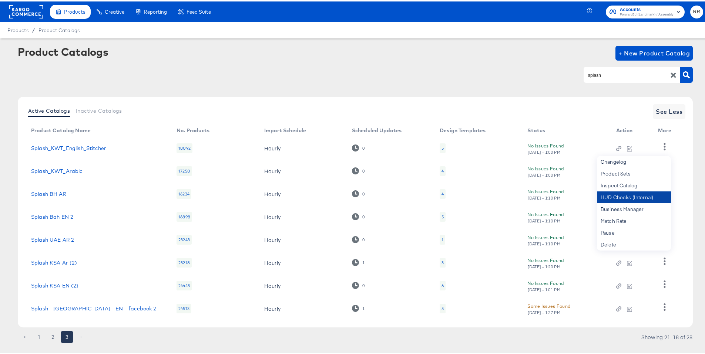
click at [622, 195] on div "HUD Checks (Internal)" at bounding box center [634, 196] width 74 height 12
click at [40, 336] on button "1" at bounding box center [39, 336] width 12 height 12
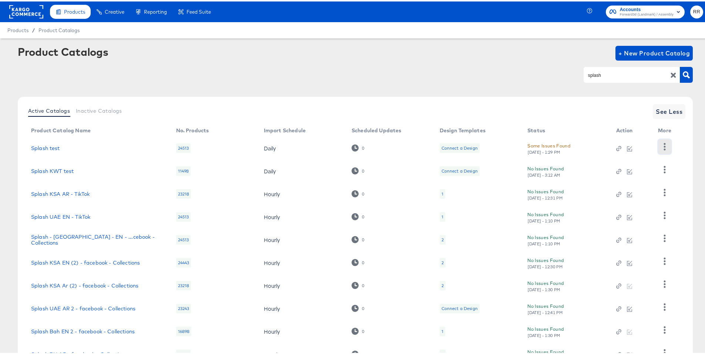
click at [662, 144] on icon "button" at bounding box center [664, 145] width 7 height 7
click at [627, 172] on div "HUD Checks (Internal)" at bounding box center [634, 172] width 74 height 12
click at [114, 155] on td "Splash test" at bounding box center [97, 146] width 145 height 23
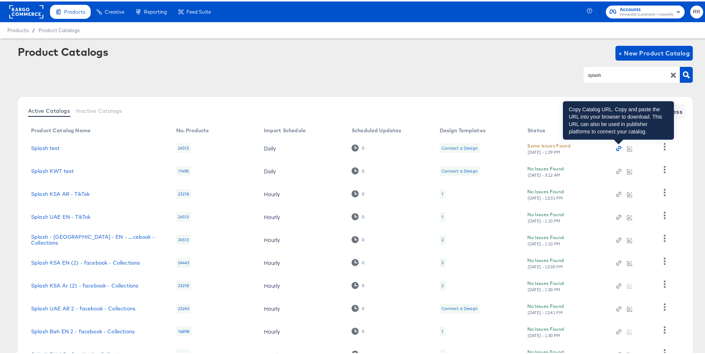
click at [619, 147] on icon "button" at bounding box center [618, 148] width 2 height 2
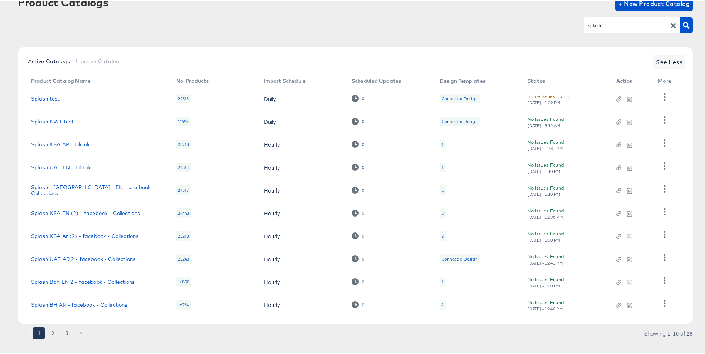
scroll to position [44, 0]
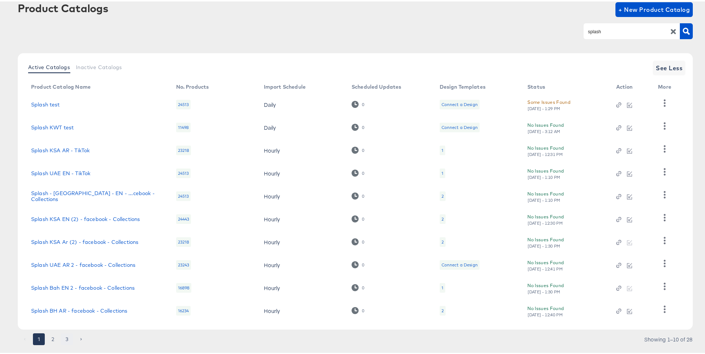
click at [70, 341] on button "3" at bounding box center [67, 338] width 12 height 12
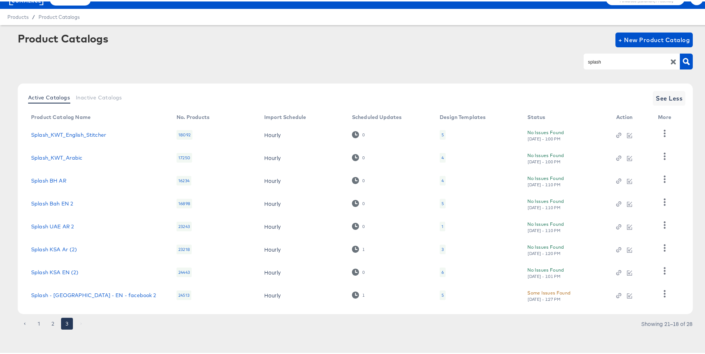
scroll to position [13, 0]
click at [95, 293] on link "Splash - UAE - EN - facebook 2" at bounding box center [93, 294] width 125 height 6
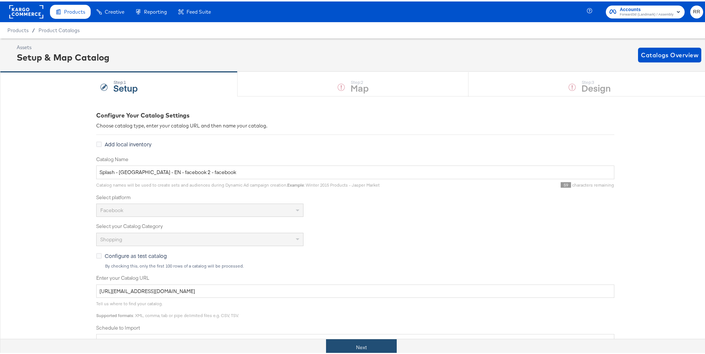
click at [342, 339] on button "Next" at bounding box center [361, 346] width 71 height 17
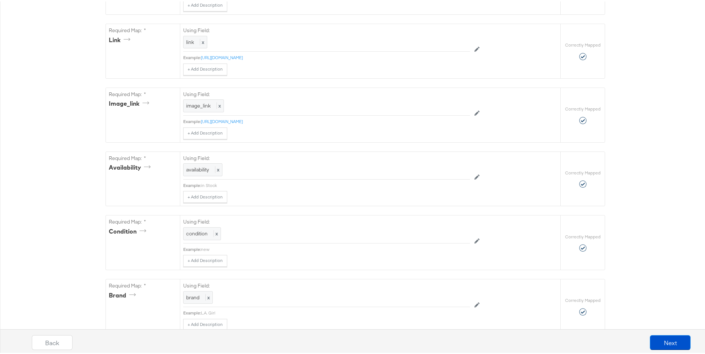
scroll to position [480, 0]
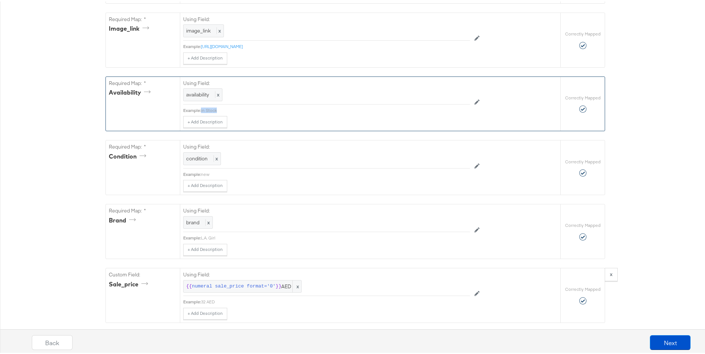
drag, startPoint x: 216, startPoint y: 121, endPoint x: 199, endPoint y: 121, distance: 17.4
click at [199, 112] on div "Example: in Stock" at bounding box center [326, 109] width 287 height 6
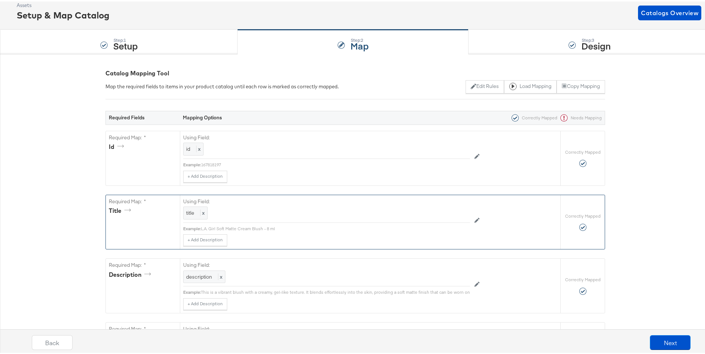
scroll to position [0, 0]
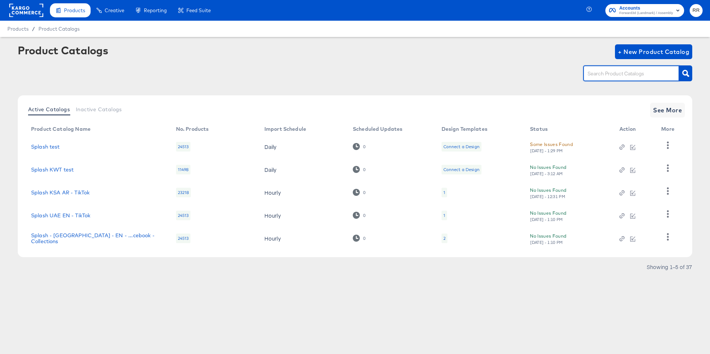
click at [636, 78] on input "text" at bounding box center [625, 74] width 79 height 9
type input "splash"
click at [666, 113] on span "See More" at bounding box center [667, 110] width 29 height 10
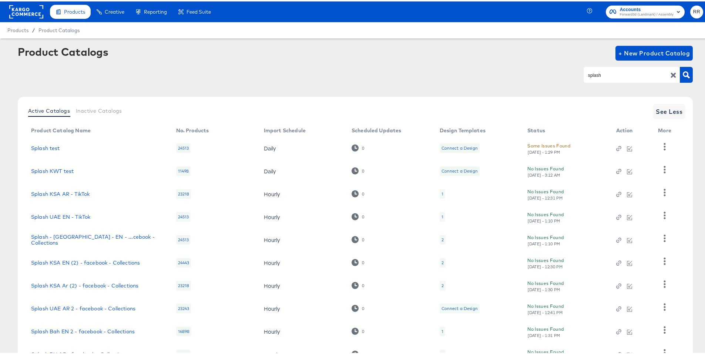
scroll to position [59, 0]
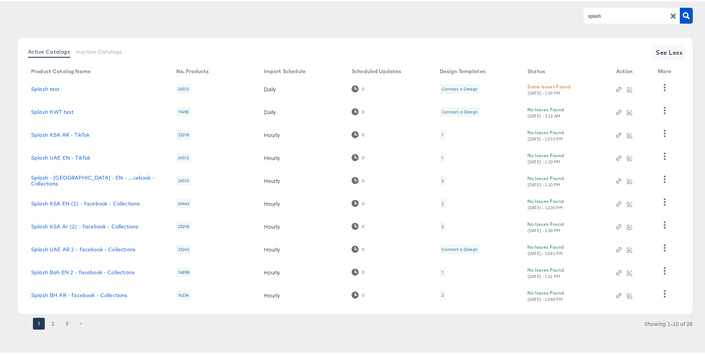
click at [66, 326] on button "3" at bounding box center [67, 323] width 12 height 12
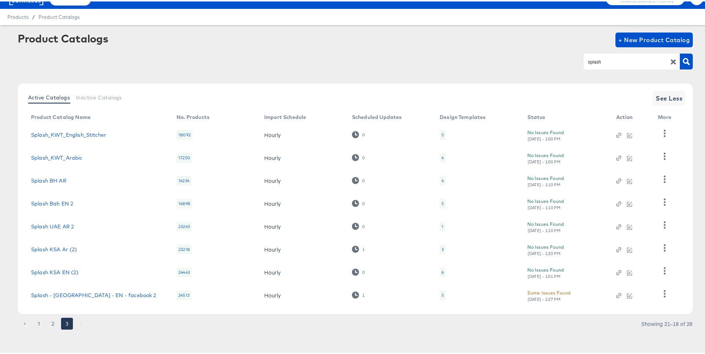
scroll to position [13, 0]
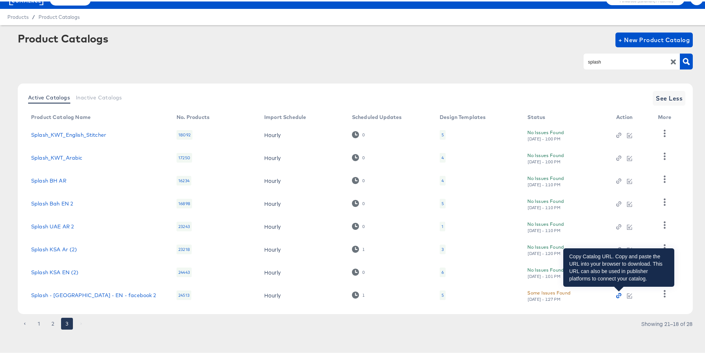
click at [616, 294] on icon "button" at bounding box center [618, 294] width 5 height 5
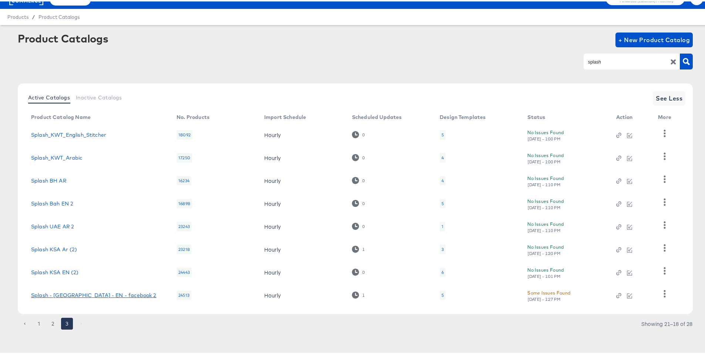
click at [75, 297] on link "Splash - UAE - EN - facebook 2" at bounding box center [93, 294] width 125 height 6
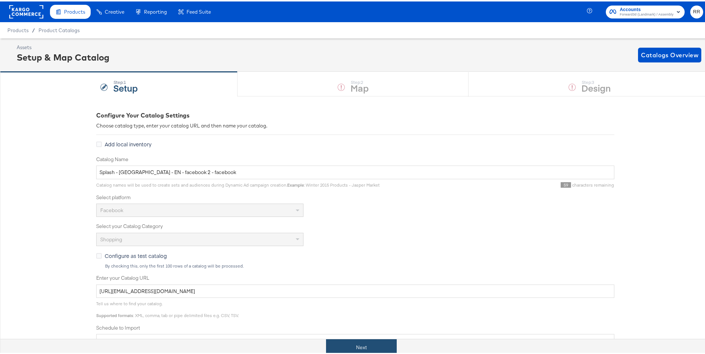
click at [384, 349] on button "Next" at bounding box center [361, 346] width 71 height 17
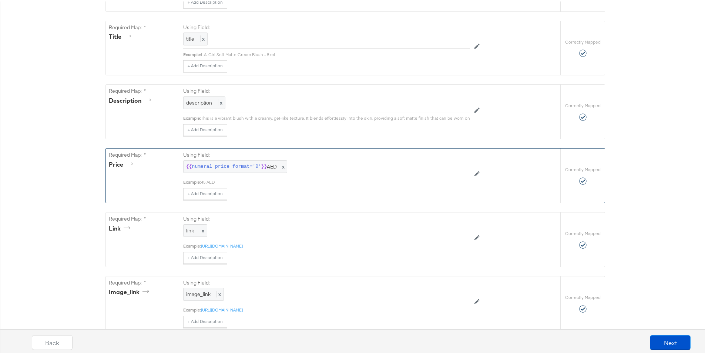
scroll to position [450, 0]
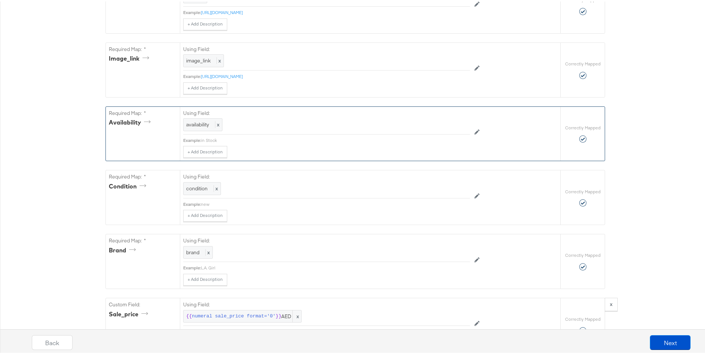
click at [209, 142] on div "in Stock" at bounding box center [335, 139] width 269 height 6
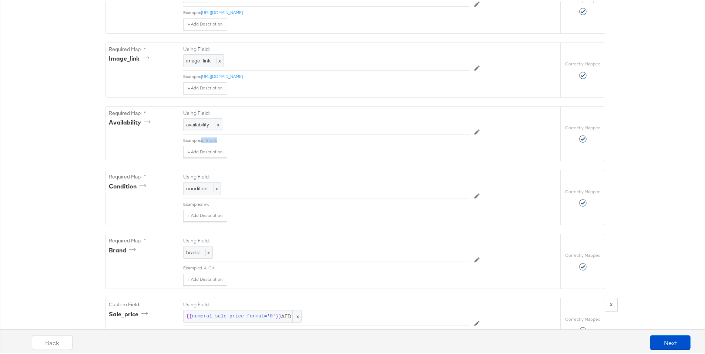
copy div "in Stock"
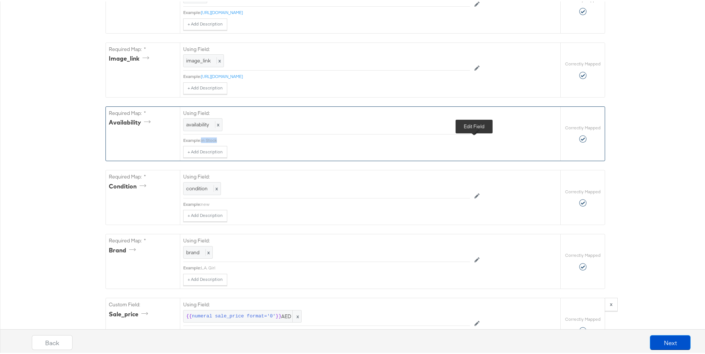
click at [481, 137] on button at bounding box center [477, 131] width 14 height 12
click at [448, 130] on div at bounding box center [453, 124] width 28 height 11
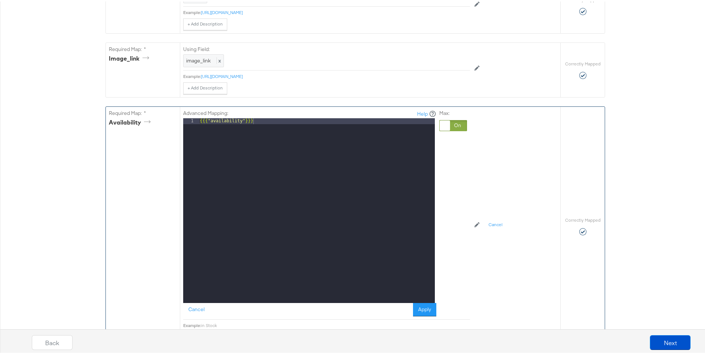
click at [337, 145] on div "{{{ "availability" }}}" at bounding box center [316, 215] width 236 height 197
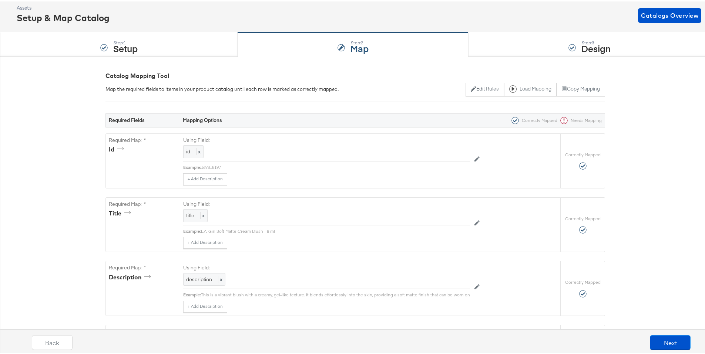
scroll to position [0, 0]
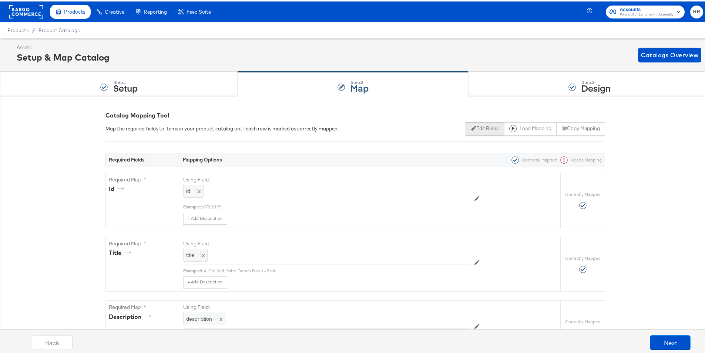
click at [477, 128] on button "Edit Rules" at bounding box center [484, 127] width 38 height 13
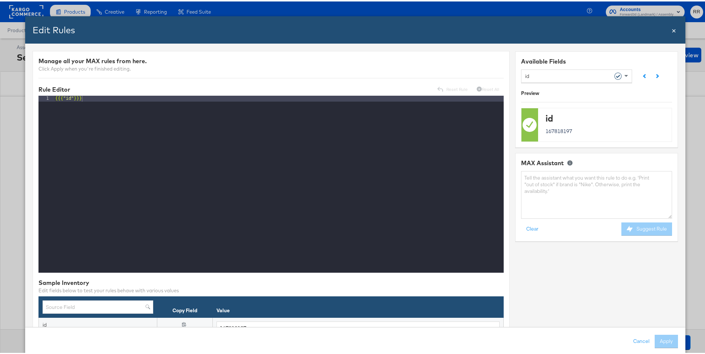
click at [366, 138] on div "{{{ "id" }}}" at bounding box center [279, 188] width 450 height 189
click at [545, 184] on textarea at bounding box center [596, 194] width 151 height 48
type textarea "i"
paste textarea "in Stock"
click at [559, 176] on textarea "replace 'in Stock" at bounding box center [596, 194] width 151 height 48
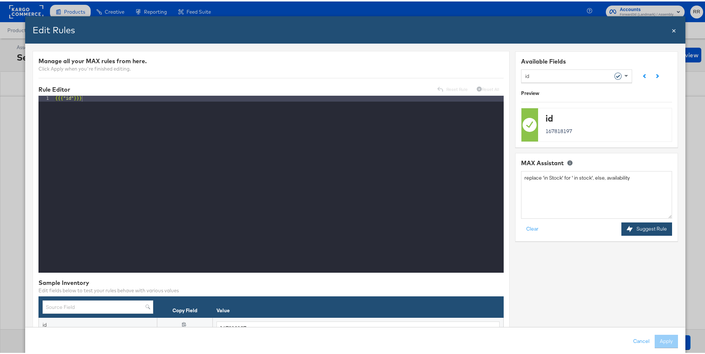
click at [653, 230] on button "Suggest Rule" at bounding box center [646, 227] width 51 height 13
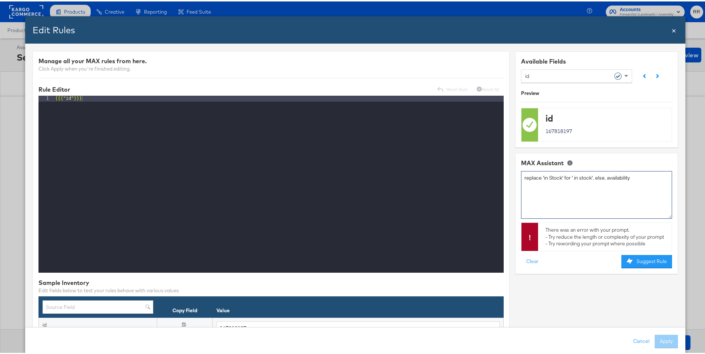
click at [565, 176] on textarea "replace 'in Stock' for ' in stock', else, availability" at bounding box center [596, 194] width 151 height 48
click at [619, 176] on textarea "replace 'in Stock' f ' in stock', else, availability" at bounding box center [596, 194] width 151 height 48
click at [601, 179] on textarea "if contains 'in Stock' , 'in stock' , else, availability" at bounding box center [596, 194] width 151 height 48
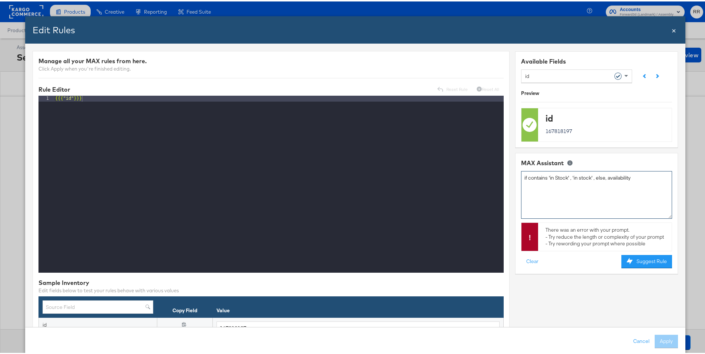
click at [601, 179] on textarea "if contains 'in Stock' , 'in stock' , else, availability" at bounding box center [596, 194] width 151 height 48
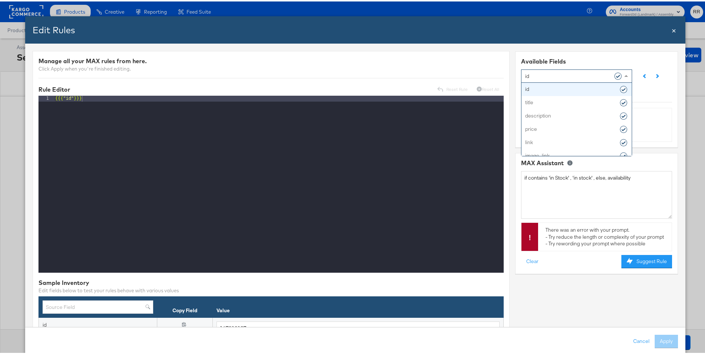
click at [557, 73] on div "id" at bounding box center [573, 74] width 97 height 13
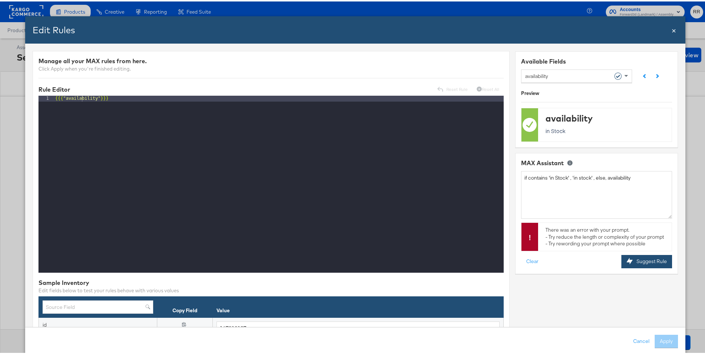
click at [642, 259] on div "MAX Assistant if contains 'in Stock' , 'in stock' , else, availability There wa…" at bounding box center [596, 213] width 151 height 110
click at [648, 262] on button "Suggest Rule" at bounding box center [646, 260] width 51 height 13
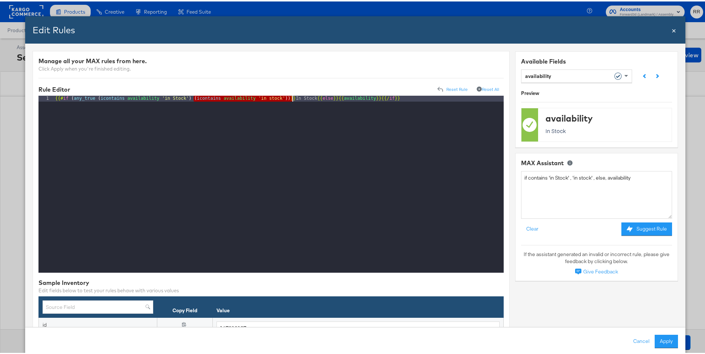
drag, startPoint x: 193, startPoint y: 97, endPoint x: 293, endPoint y: 98, distance: 99.5
click at [293, 98] on div "{{# if ( any_true ( icontains availability 'in Stock' ) ( icontains availabilit…" at bounding box center [279, 188] width 450 height 189
click at [277, 102] on div "{{# if ( any_true ( icontains availability 'in Stock' ) ( icontains availabilit…" at bounding box center [279, 188] width 450 height 189
drag, startPoint x: 289, startPoint y: 96, endPoint x: 195, endPoint y: 95, distance: 94.3
click at [195, 95] on div "{{# if ( any_true ( icontains availability 'in Stock' ) ( icontains availabilit…" at bounding box center [279, 188] width 450 height 189
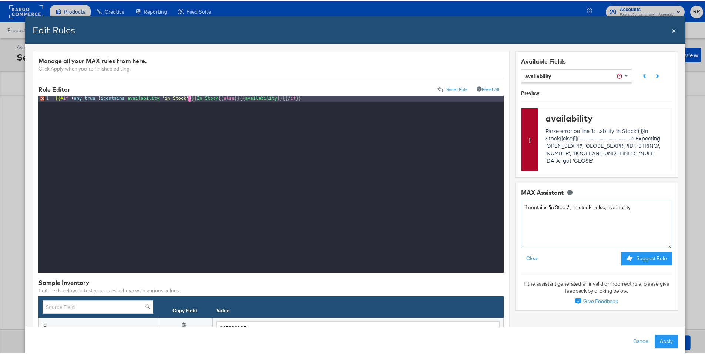
click at [568, 211] on textarea "if contains 'in Stock' , 'in stock' , else, availability" at bounding box center [596, 223] width 151 height 48
click at [567, 207] on textarea "if contains 'in Stock' , 'in stock' , else, availability" at bounding box center [596, 223] width 151 height 48
type textarea "if contains 'in Stock' replace it with 'in stock' , else, availability"
click at [634, 257] on button "Suggest Rule" at bounding box center [646, 257] width 51 height 13
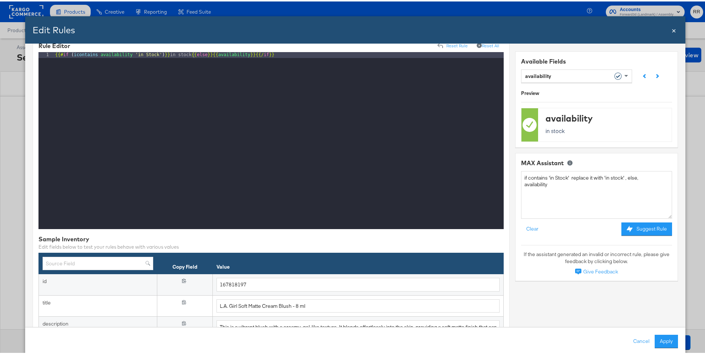
scroll to position [131, 0]
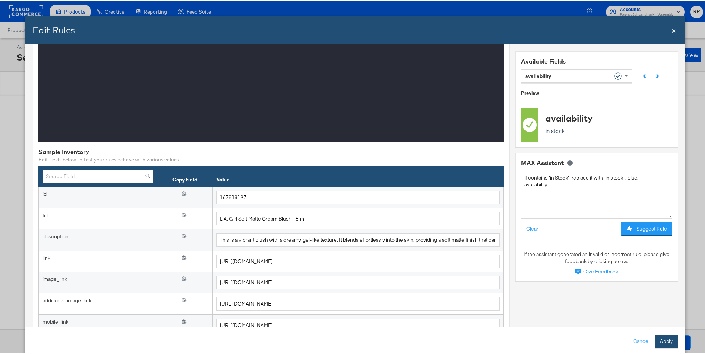
click at [654, 341] on button "Apply" at bounding box center [665, 340] width 23 height 13
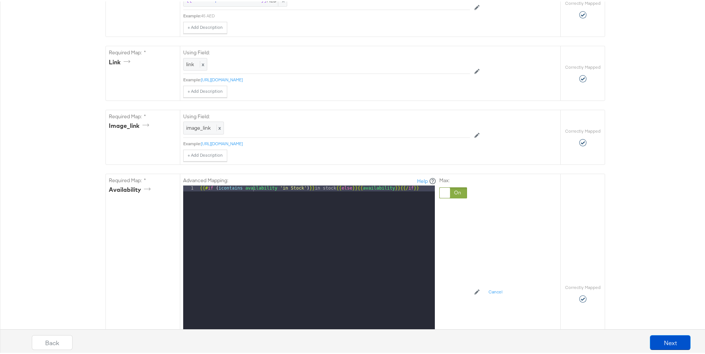
scroll to position [492, 0]
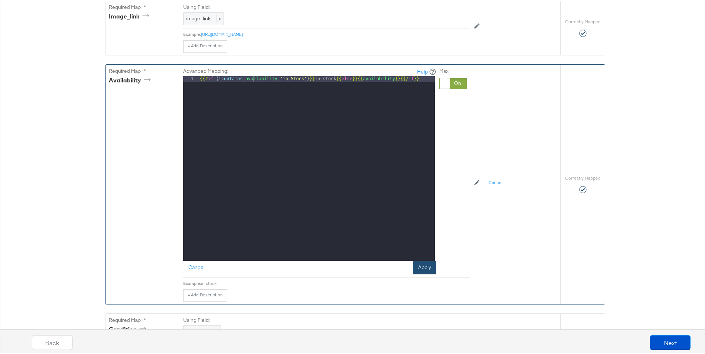
click at [424, 273] on button "Apply" at bounding box center [424, 266] width 23 height 13
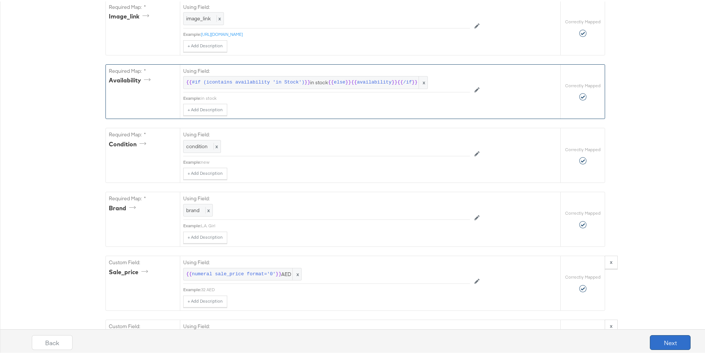
click at [664, 341] on button "Next" at bounding box center [670, 341] width 41 height 15
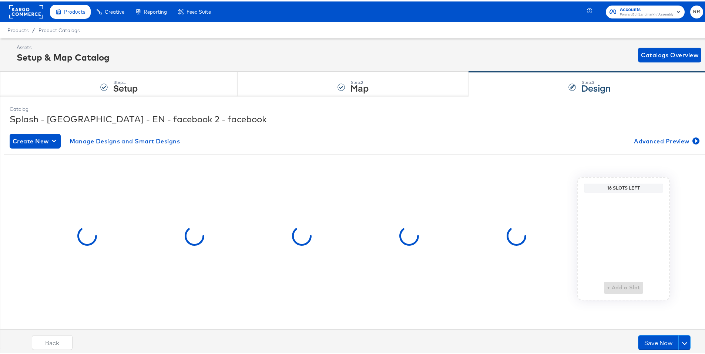
scroll to position [0, 0]
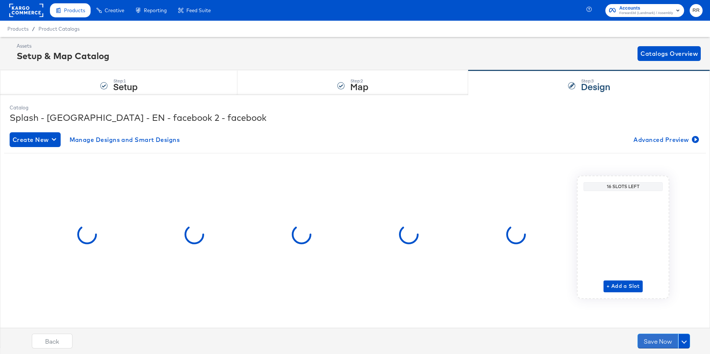
click at [664, 341] on button "Save Now" at bounding box center [658, 341] width 41 height 15
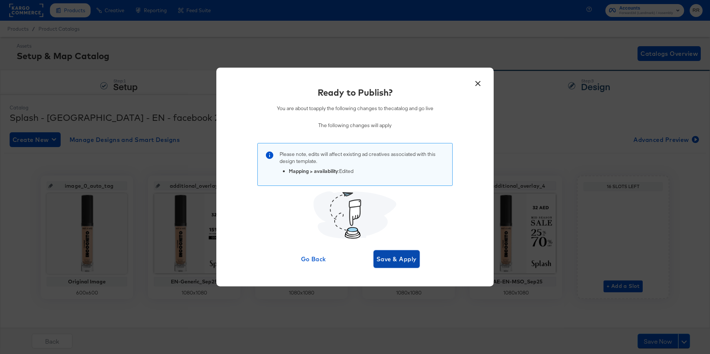
click at [408, 256] on span "Save & Apply" at bounding box center [397, 259] width 40 height 10
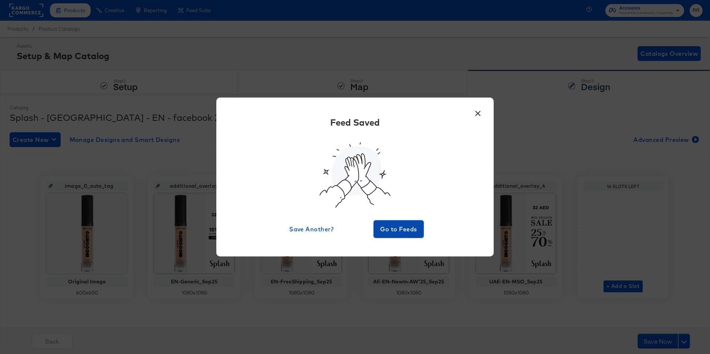
click at [395, 228] on span "Go to Feeds" at bounding box center [399, 229] width 44 height 10
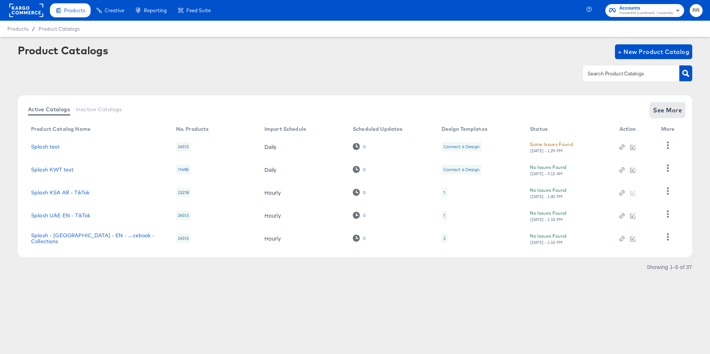
click at [667, 110] on span "See More" at bounding box center [667, 110] width 29 height 10
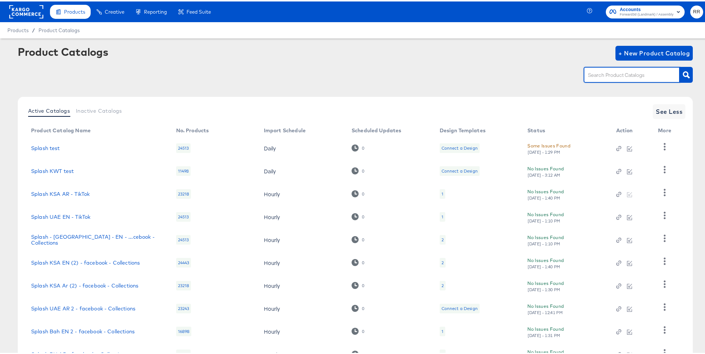
click at [632, 77] on input "text" at bounding box center [625, 74] width 79 height 9
type input "splash"
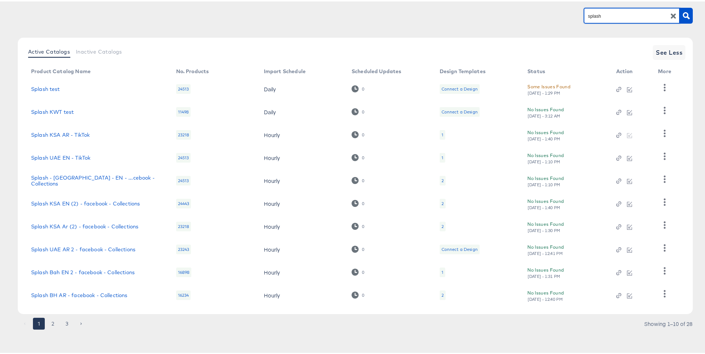
click at [70, 322] on button "3" at bounding box center [67, 323] width 12 height 12
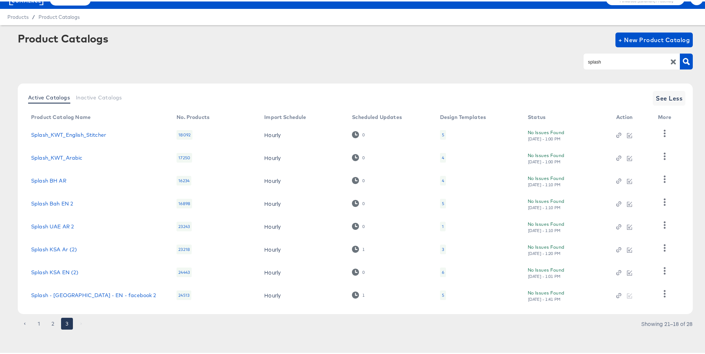
scroll to position [13, 0]
click at [90, 293] on link "Splash - UAE - EN - facebook 2" at bounding box center [93, 294] width 125 height 6
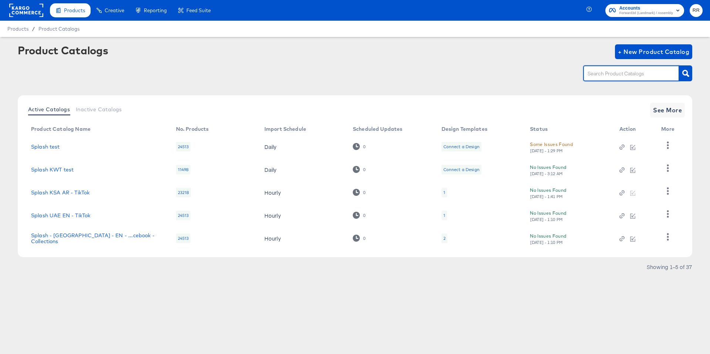
click at [612, 73] on input "text" at bounding box center [625, 74] width 79 height 9
type input "splash"
click at [657, 110] on span "See More" at bounding box center [667, 110] width 29 height 10
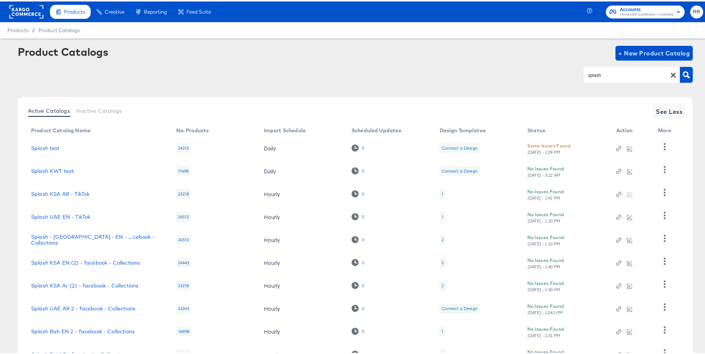
scroll to position [59, 0]
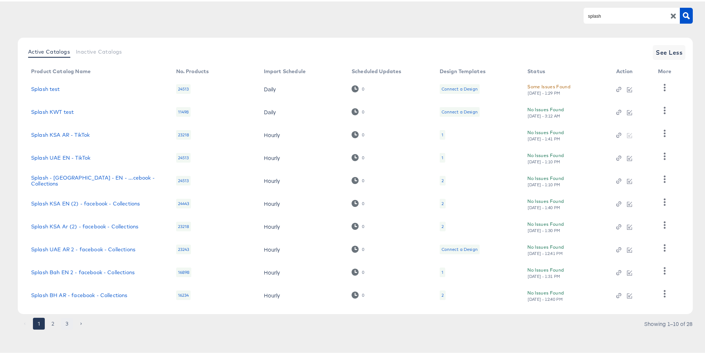
click at [63, 323] on button "3" at bounding box center [67, 323] width 12 height 12
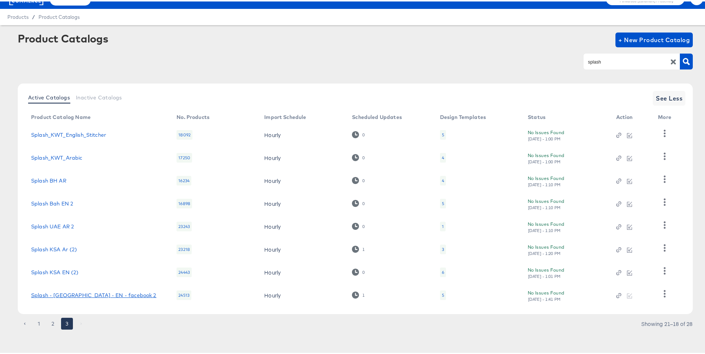
scroll to position [13, 0]
click at [665, 293] on icon "button" at bounding box center [664, 292] width 7 height 7
click at [634, 254] on div "HUD Checks (Internal)" at bounding box center [634, 256] width 74 height 12
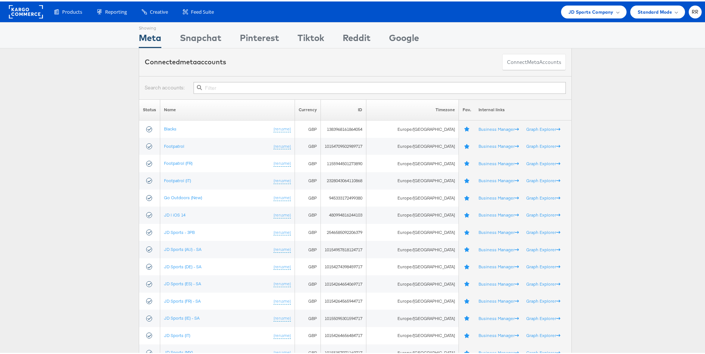
click at [29, 11] on rect at bounding box center [26, 10] width 34 height 13
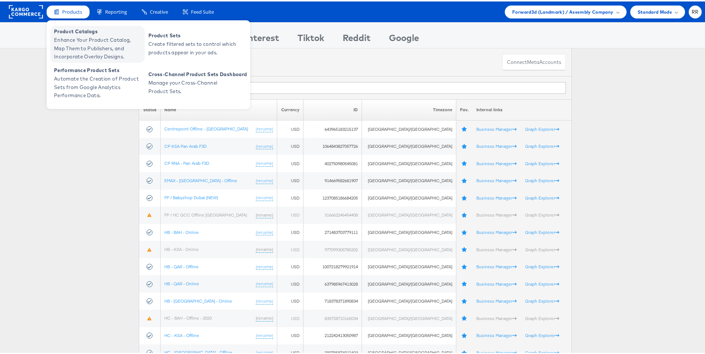
click at [87, 35] on span "Enhance Your Product Catalog, Map Them to Publishers, and Incorporate Overlay D…" at bounding box center [98, 46] width 89 height 25
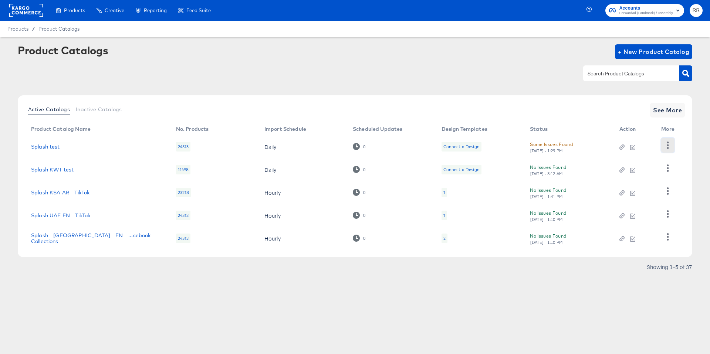
click at [669, 145] on icon "button" at bounding box center [667, 145] width 7 height 7
click at [623, 196] on div "Delete" at bounding box center [638, 196] width 74 height 12
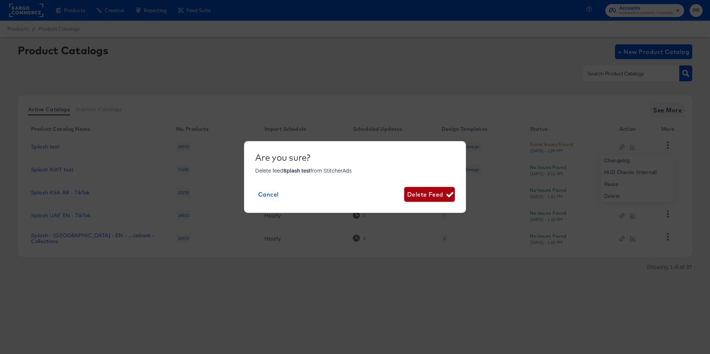
click at [442, 192] on span "Delete Feed" at bounding box center [429, 194] width 45 height 10
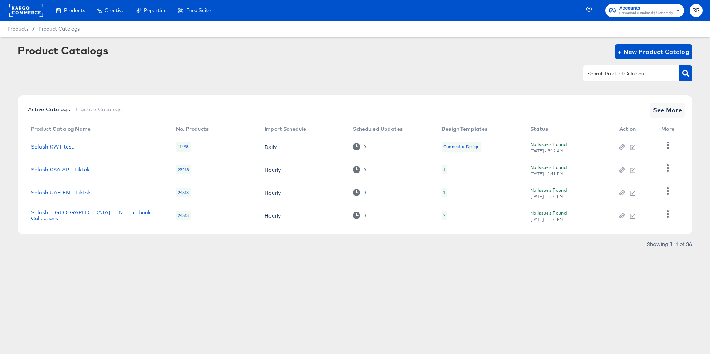
click at [631, 77] on input "text" at bounding box center [625, 74] width 79 height 9
type input "splash"
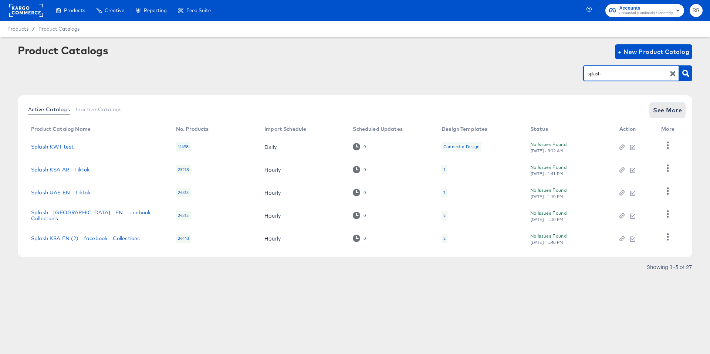
click at [656, 112] on span "See More" at bounding box center [667, 110] width 29 height 10
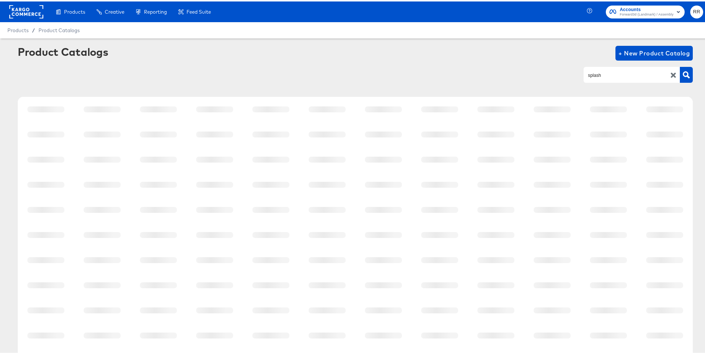
scroll to position [59, 0]
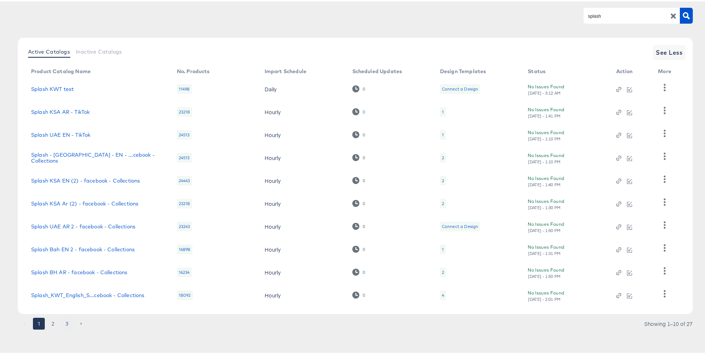
click at [68, 323] on button "3" at bounding box center [67, 323] width 12 height 12
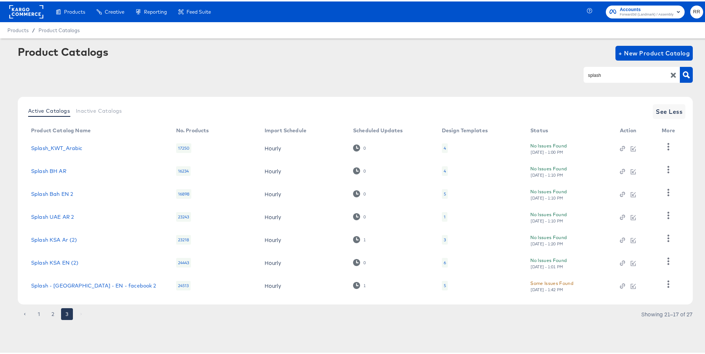
scroll to position [0, 0]
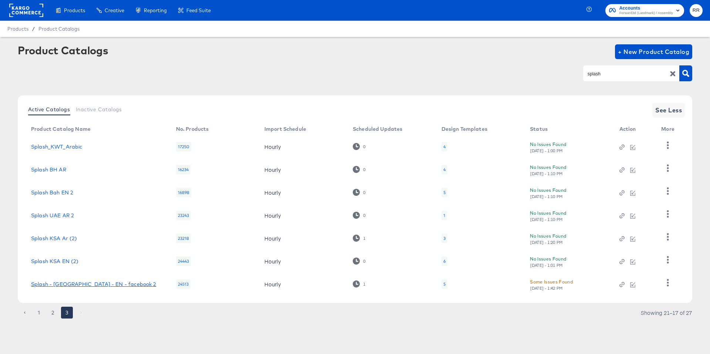
click at [87, 287] on link "Splash - UAE - EN - facebook 2" at bounding box center [93, 285] width 125 height 6
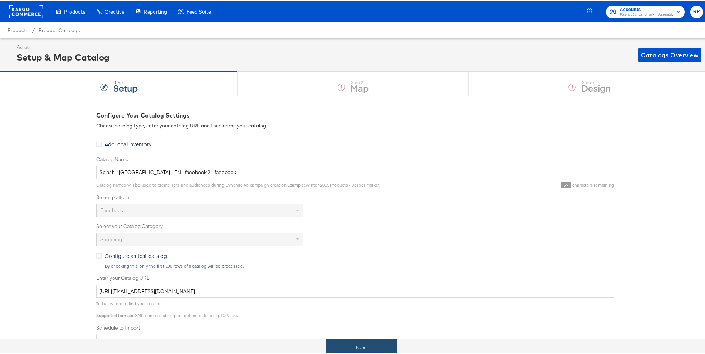
click at [362, 341] on button "Next" at bounding box center [361, 346] width 71 height 17
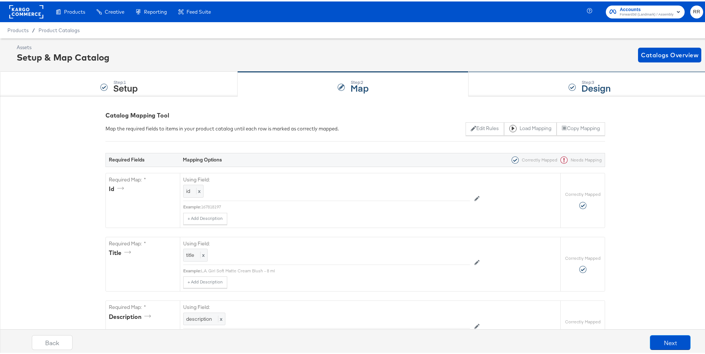
click at [582, 83] on strong "Design" at bounding box center [595, 86] width 29 height 12
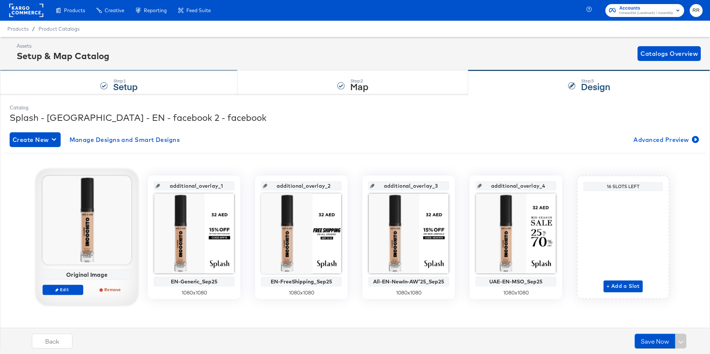
click at [203, 75] on div "Step: 1 Setup" at bounding box center [119, 83] width 238 height 24
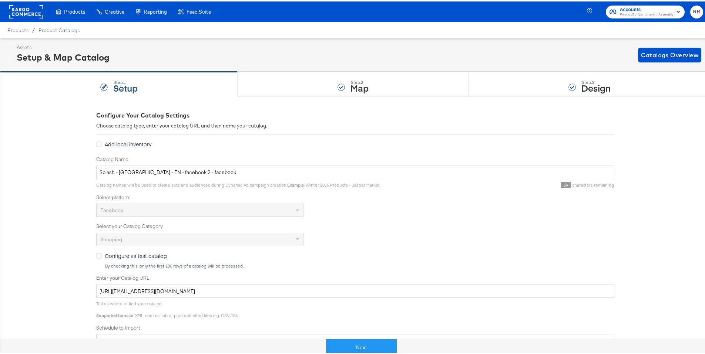
scroll to position [1, 0]
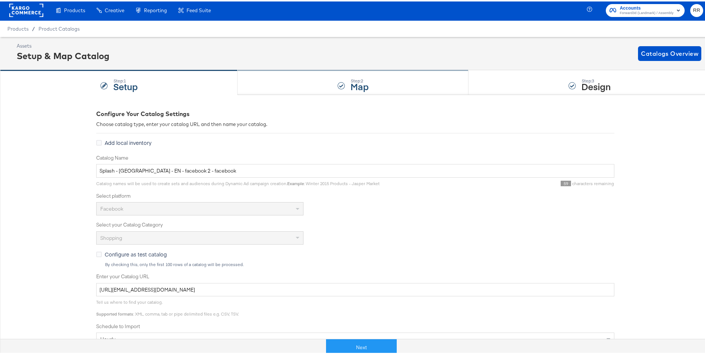
click at [307, 85] on div "Step: 2 Map" at bounding box center [353, 81] width 231 height 24
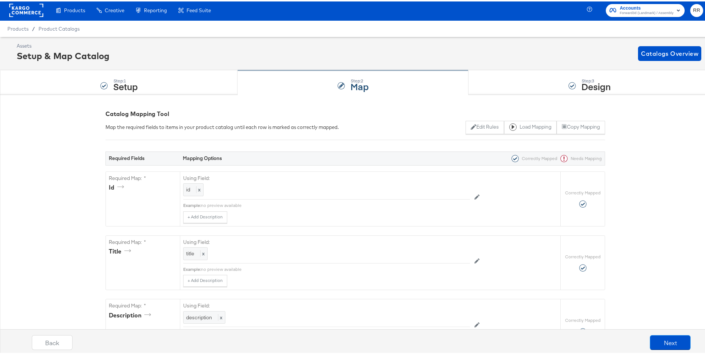
scroll to position [0, 0]
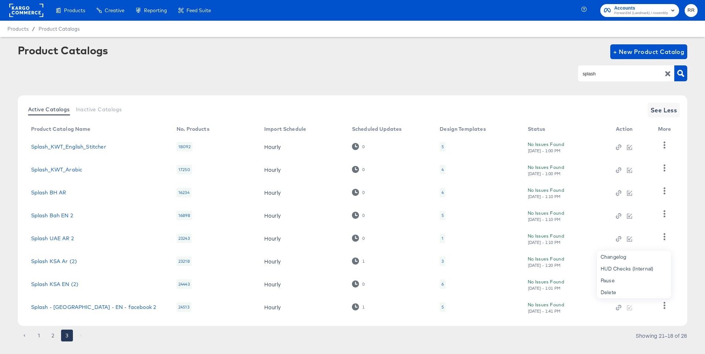
scroll to position [13, 0]
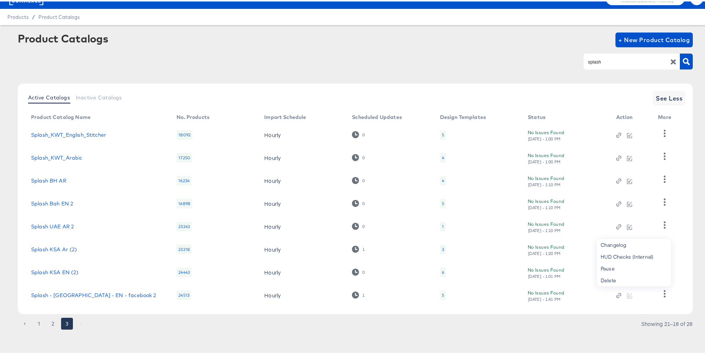
click at [81, 178] on div "Splash BH AR" at bounding box center [96, 179] width 131 height 6
click at [661, 177] on icon "button" at bounding box center [664, 177] width 7 height 7
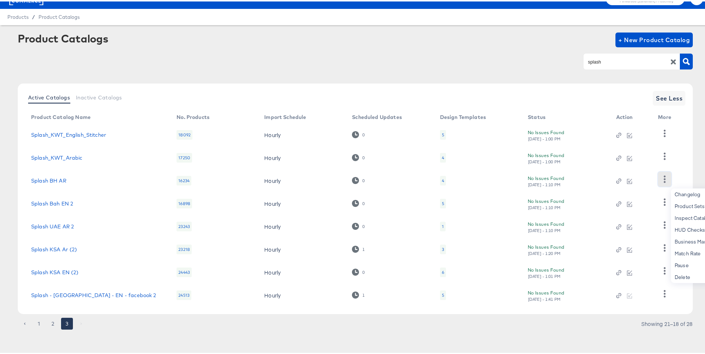
click at [664, 177] on icon "button" at bounding box center [665, 177] width 2 height 7
click at [664, 178] on icon "button" at bounding box center [665, 177] width 2 height 7
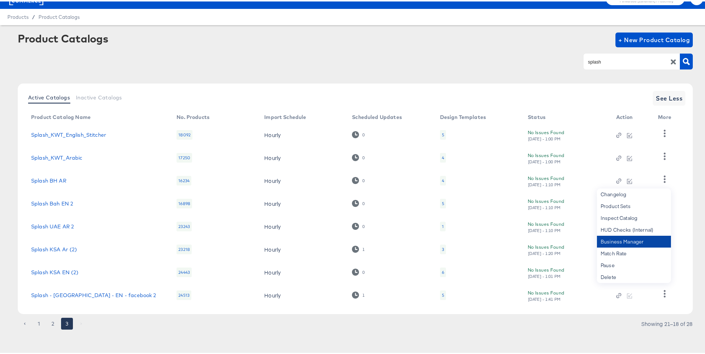
click at [635, 240] on div "Business Manager" at bounding box center [634, 241] width 74 height 12
click at [629, 241] on div "Business Manager" at bounding box center [634, 241] width 74 height 12
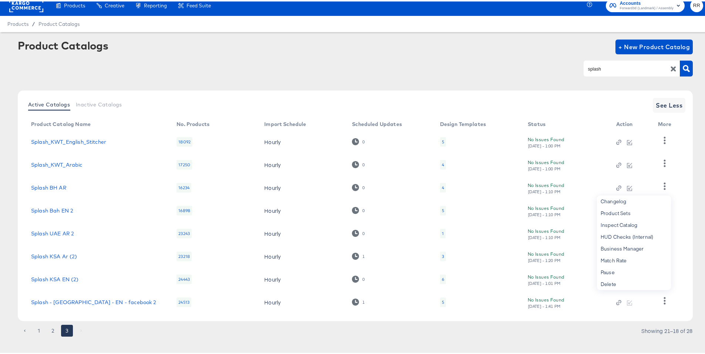
scroll to position [0, 0]
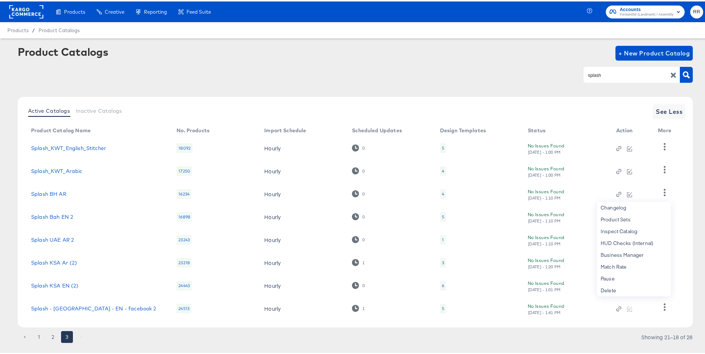
click at [636, 14] on span "Forward3d (Landmark) / Assembly" at bounding box center [647, 13] width 54 height 6
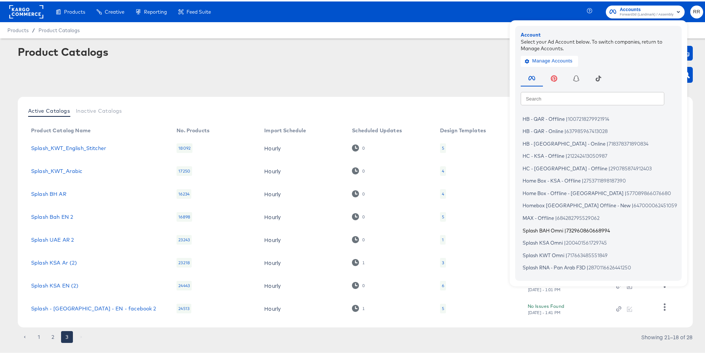
scroll to position [92, 0]
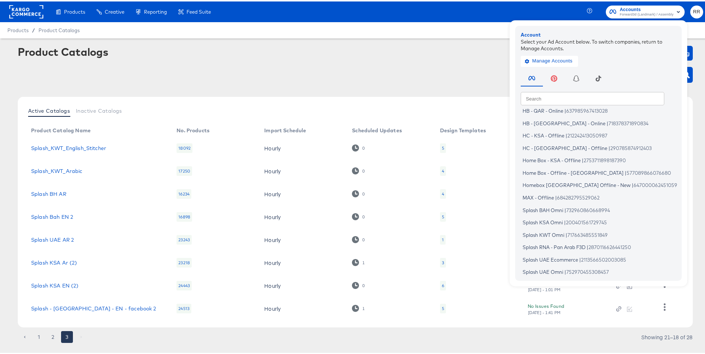
click at [24, 10] on rect at bounding box center [26, 10] width 34 height 13
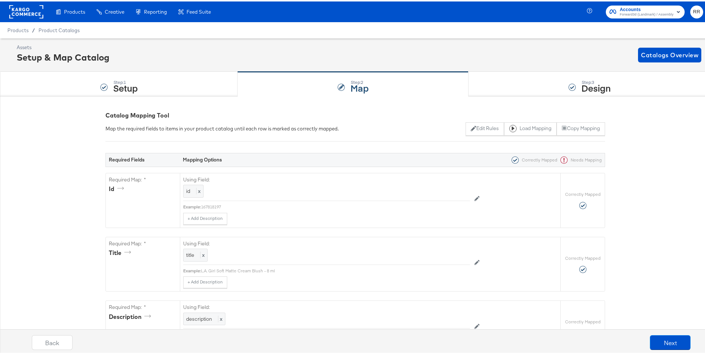
click at [633, 14] on span "Forward3d (Landmark) / Assembly" at bounding box center [647, 13] width 54 height 6
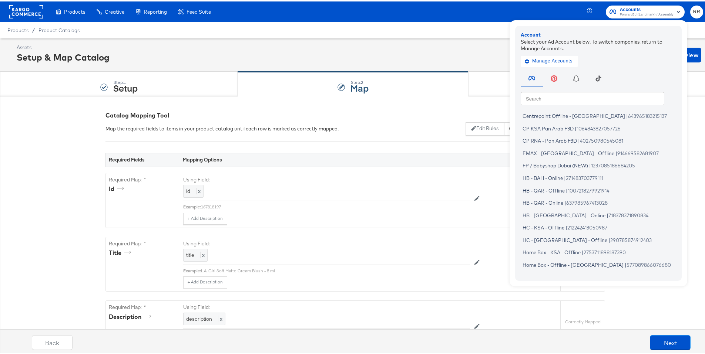
click at [28, 10] on rect at bounding box center [26, 10] width 34 height 13
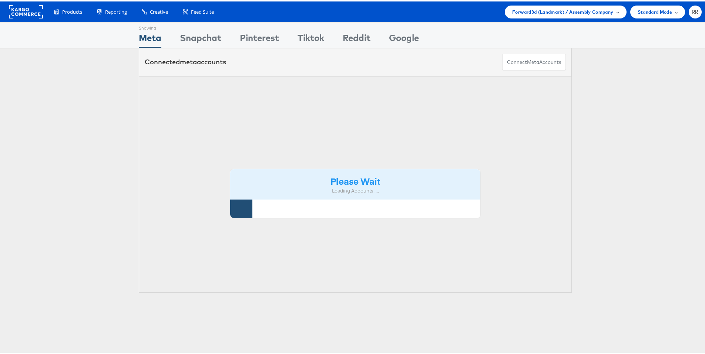
click at [580, 10] on span "Forward3d (Landmark) / Assembly Company" at bounding box center [562, 11] width 101 height 8
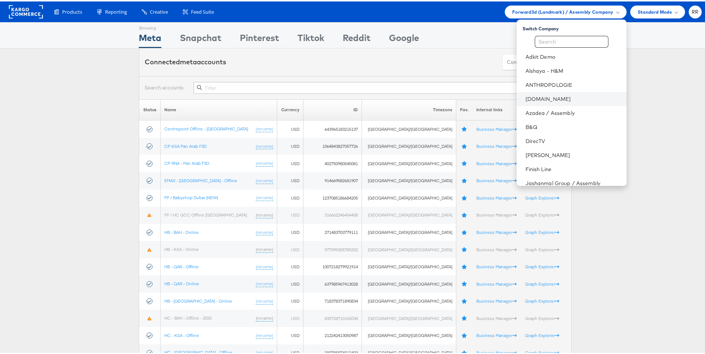
click at [579, 92] on li "[DOMAIN_NAME]" at bounding box center [571, 98] width 110 height 14
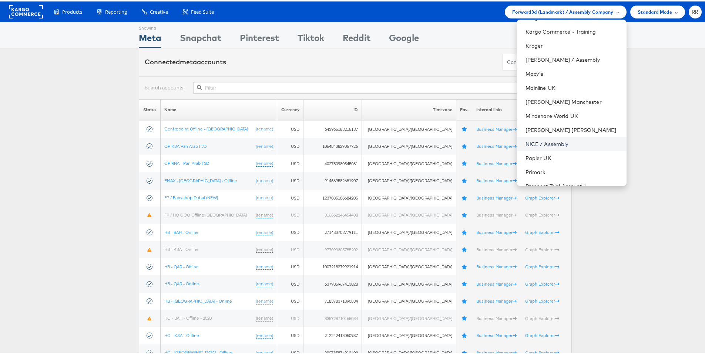
scroll to position [261, 0]
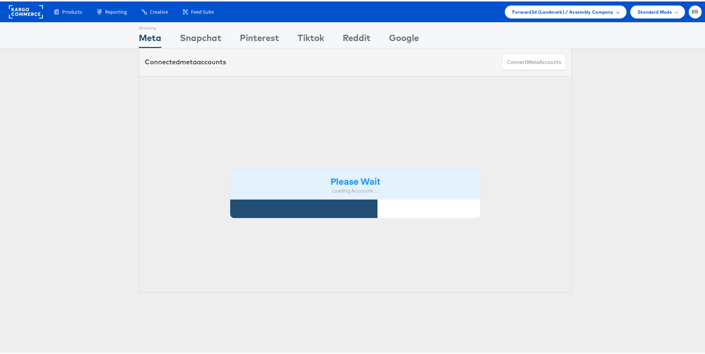
click at [549, 11] on span "Forward3d (Landmark) / Assembly Company" at bounding box center [562, 11] width 101 height 8
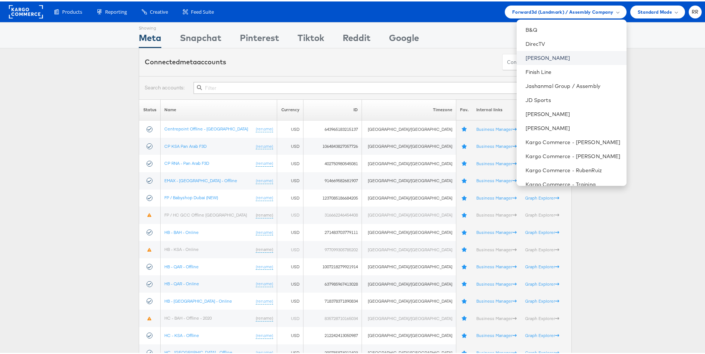
scroll to position [131, 0]
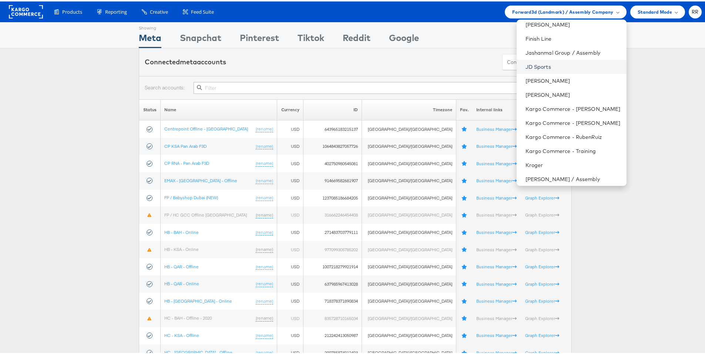
click at [547, 64] on link "JD Sports" at bounding box center [572, 65] width 95 height 7
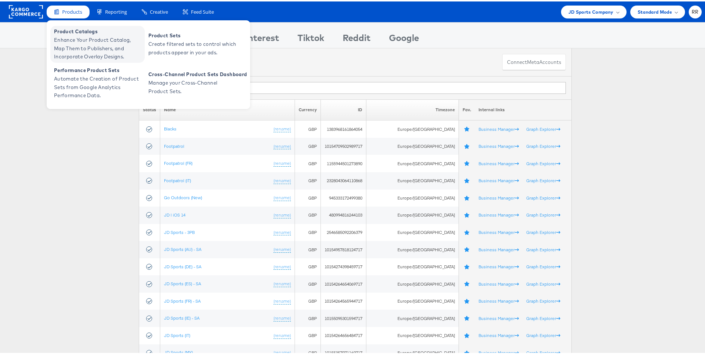
click at [83, 39] on span "Enhance Your Product Catalog, Map Them to Publishers, and Incorporate Overlay D…" at bounding box center [98, 46] width 89 height 25
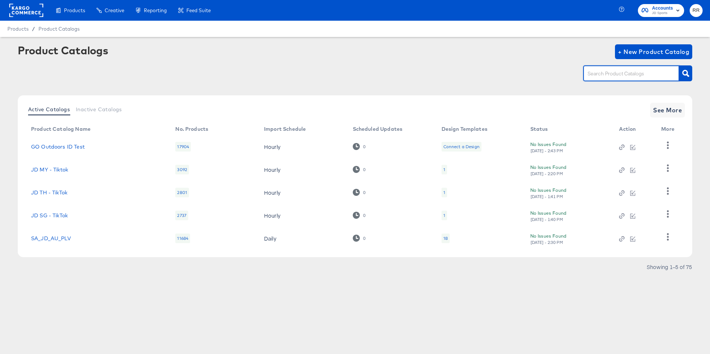
click at [607, 75] on input "text" at bounding box center [625, 74] width 79 height 9
type input "main"
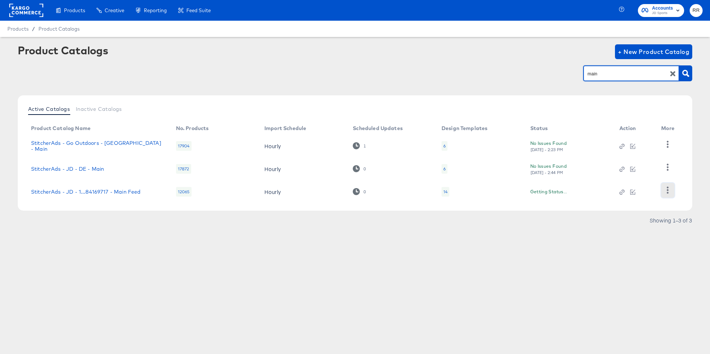
click at [665, 192] on icon "button" at bounding box center [667, 190] width 7 height 7
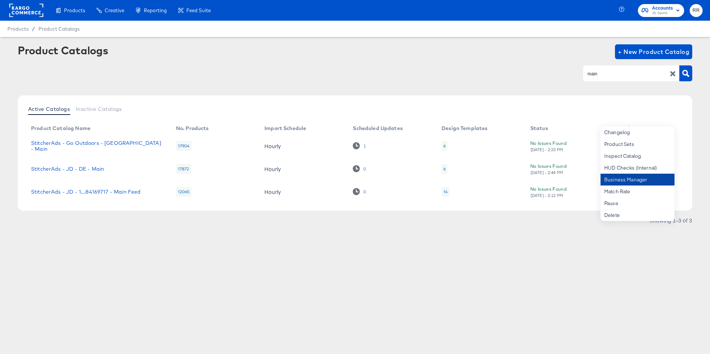
click at [643, 179] on div "Business Manager" at bounding box center [638, 180] width 74 height 12
